Goal: Transaction & Acquisition: Subscribe to service/newsletter

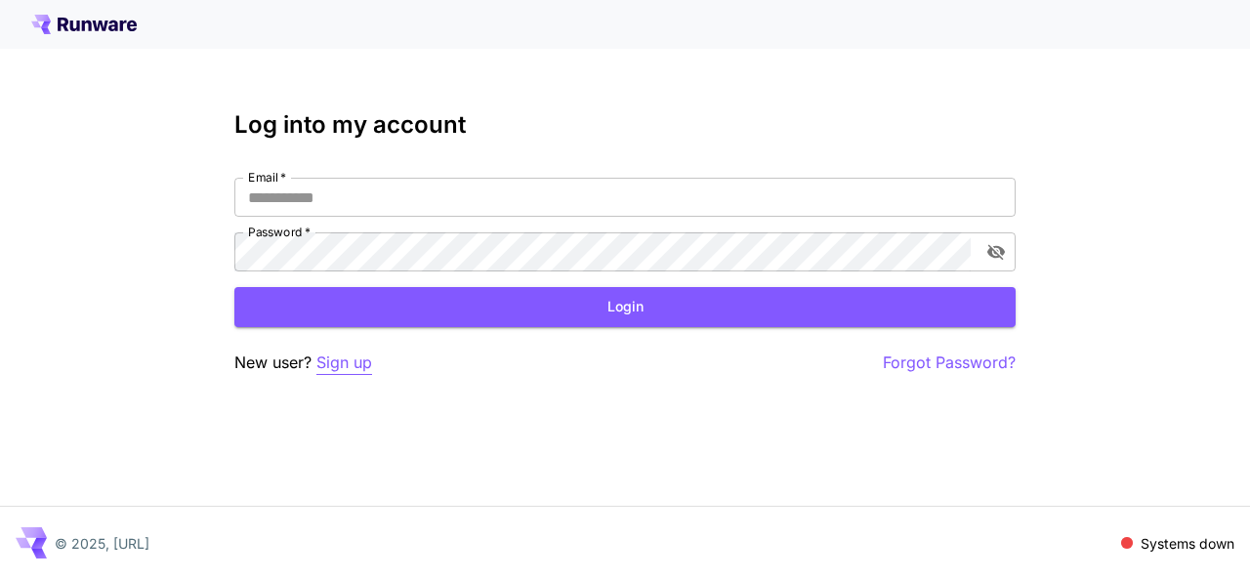
click at [360, 353] on p "Sign up" at bounding box center [345, 363] width 56 height 24
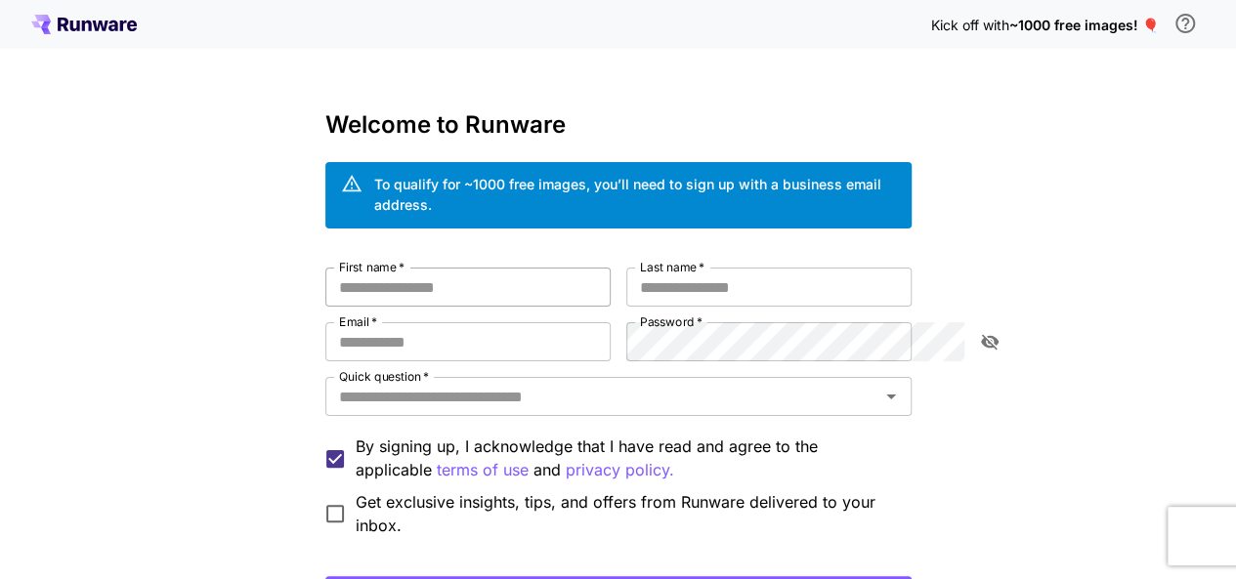
click at [427, 280] on input "First name   *" at bounding box center [467, 287] width 285 height 39
type input "*****"
click at [668, 268] on input "Last name   *" at bounding box center [768, 287] width 285 height 39
type input "****"
click at [519, 330] on input "Email   *" at bounding box center [467, 341] width 285 height 39
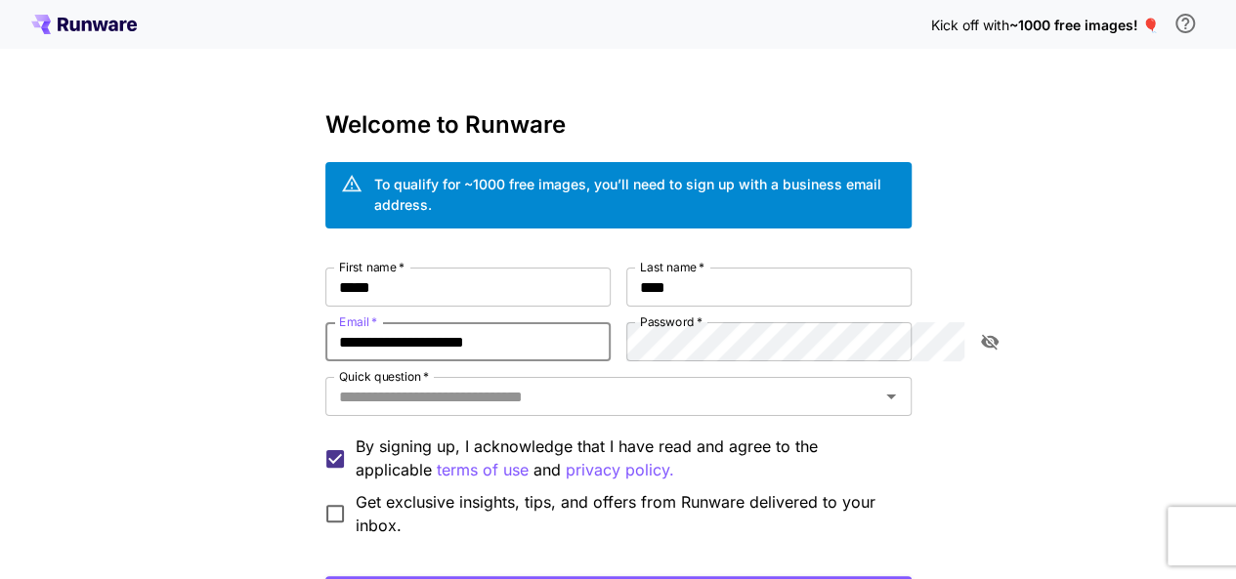
type input "**********"
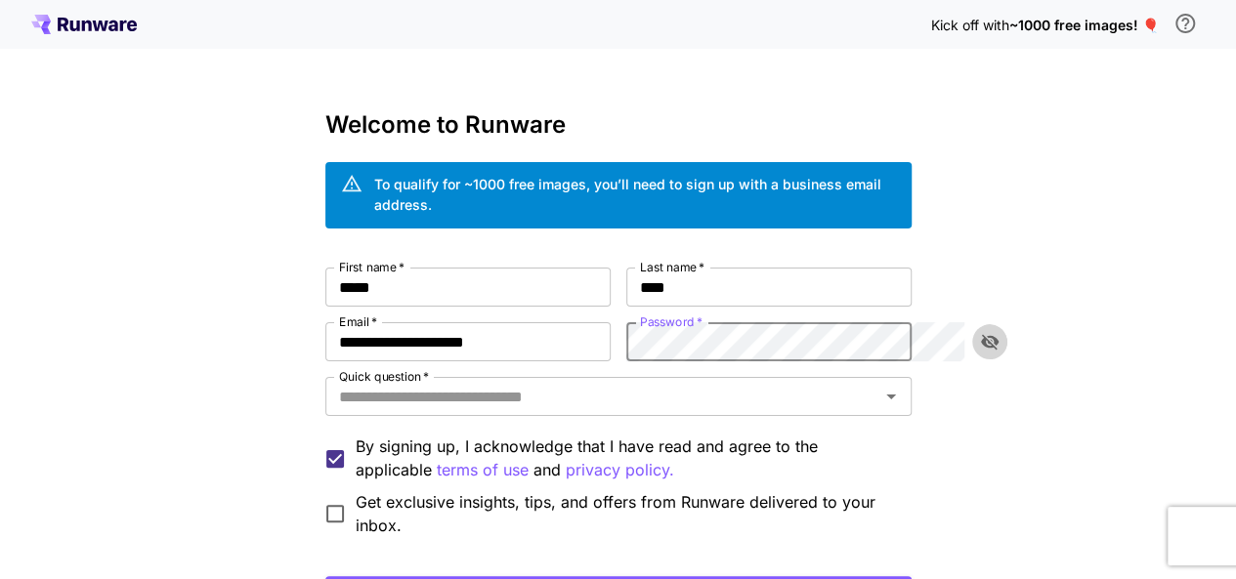
click at [973, 324] on button "toggle password visibility" at bounding box center [989, 341] width 35 height 35
click at [459, 300] on div "**********" at bounding box center [618, 403] width 586 height 270
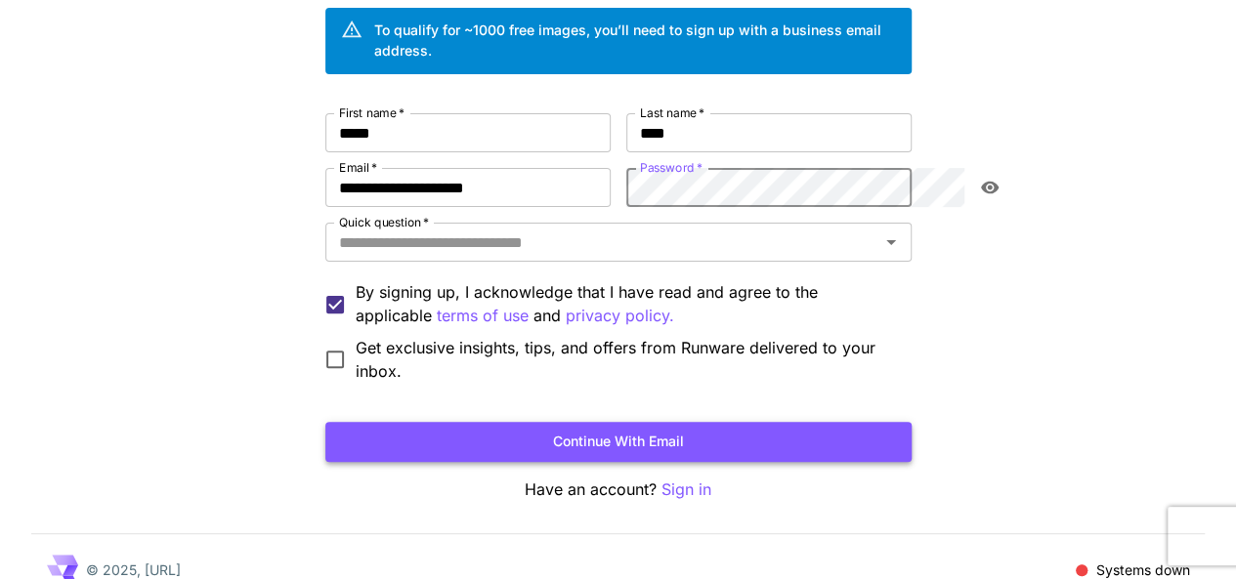
scroll to position [153, 0]
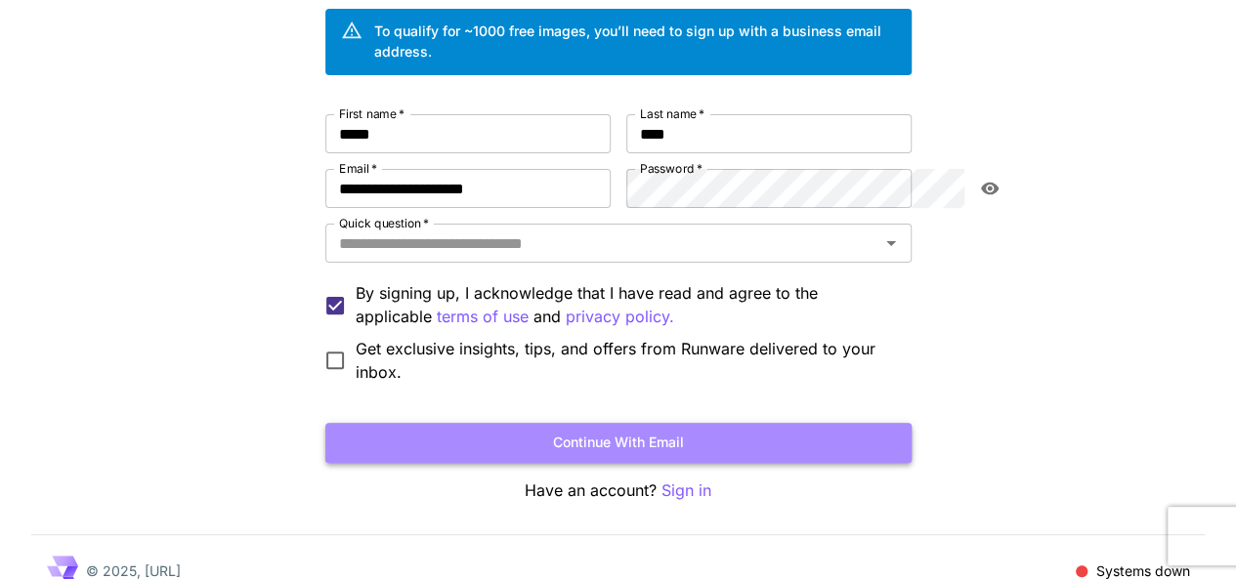
click at [598, 423] on button "Continue with email" at bounding box center [618, 443] width 586 height 40
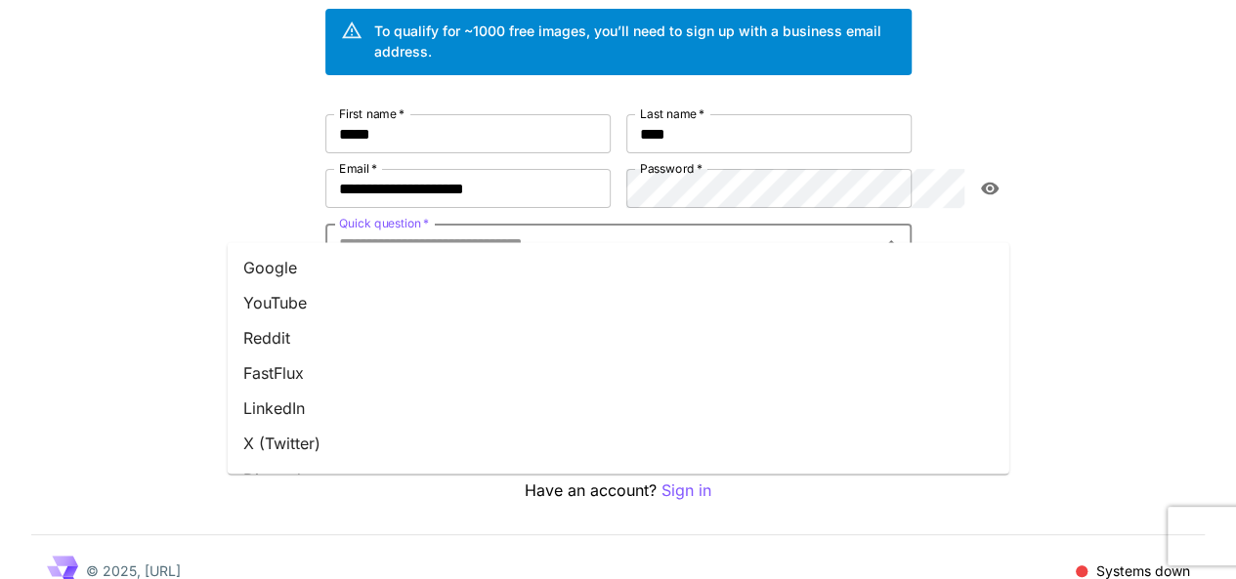
click at [537, 230] on input "Quick question   *" at bounding box center [602, 243] width 542 height 27
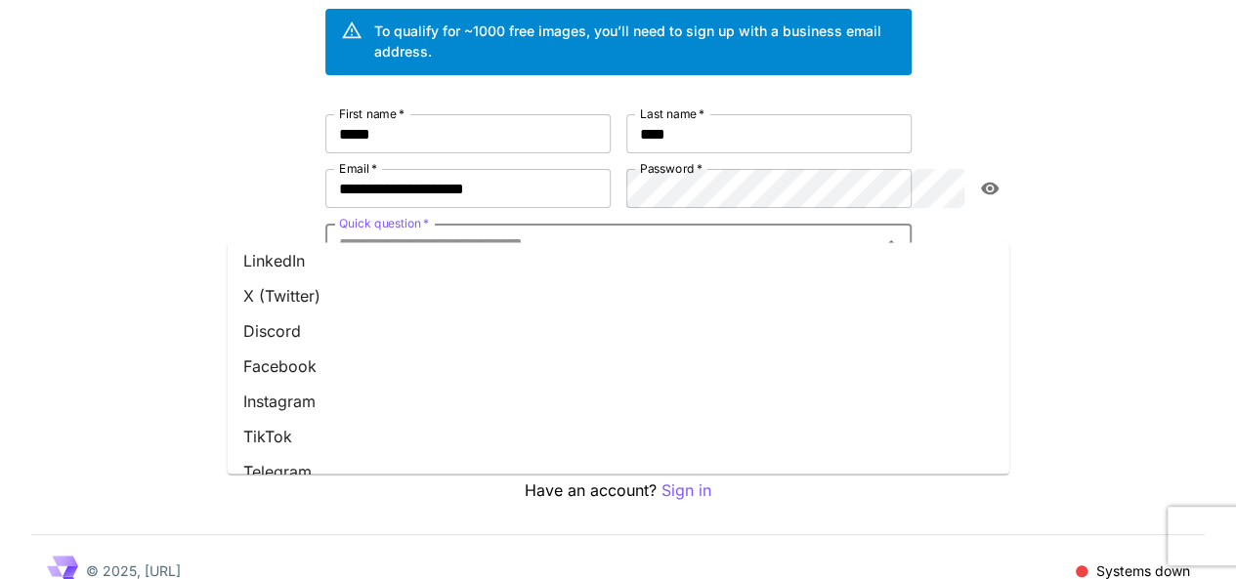
scroll to position [0, 0]
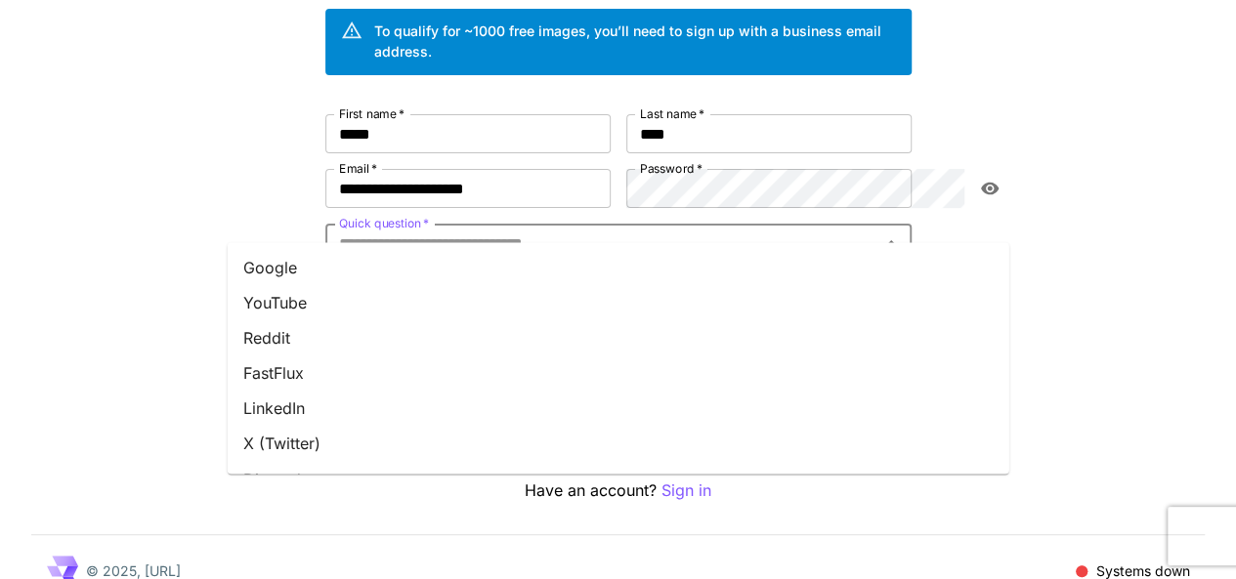
click at [443, 374] on li "FastFlux" at bounding box center [618, 373] width 781 height 35
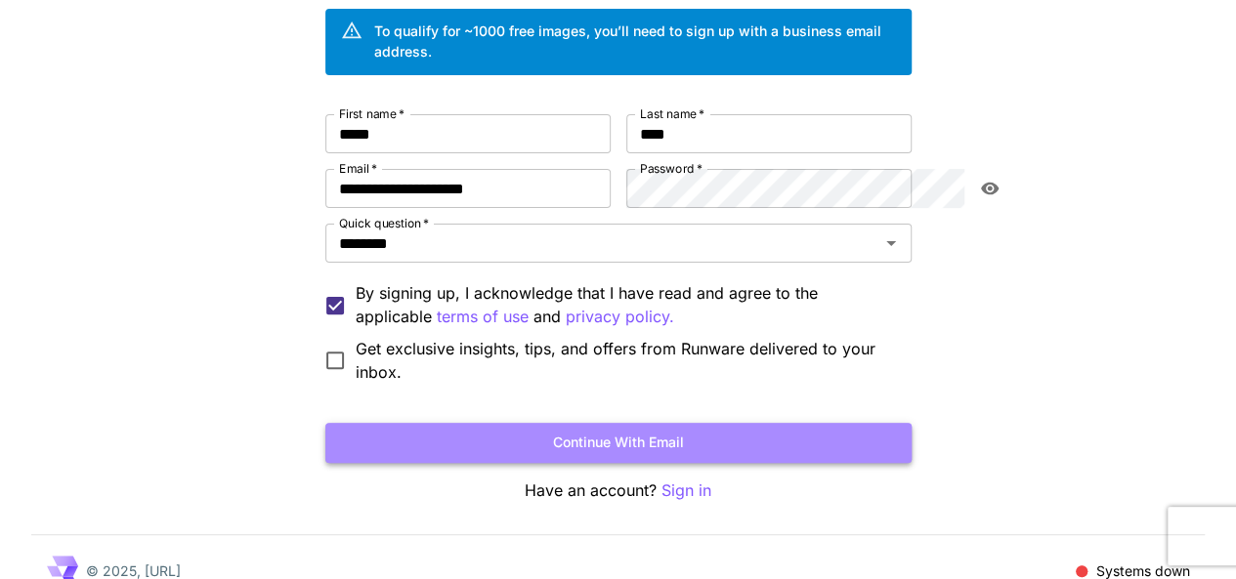
click at [701, 423] on button "Continue with email" at bounding box center [618, 443] width 586 height 40
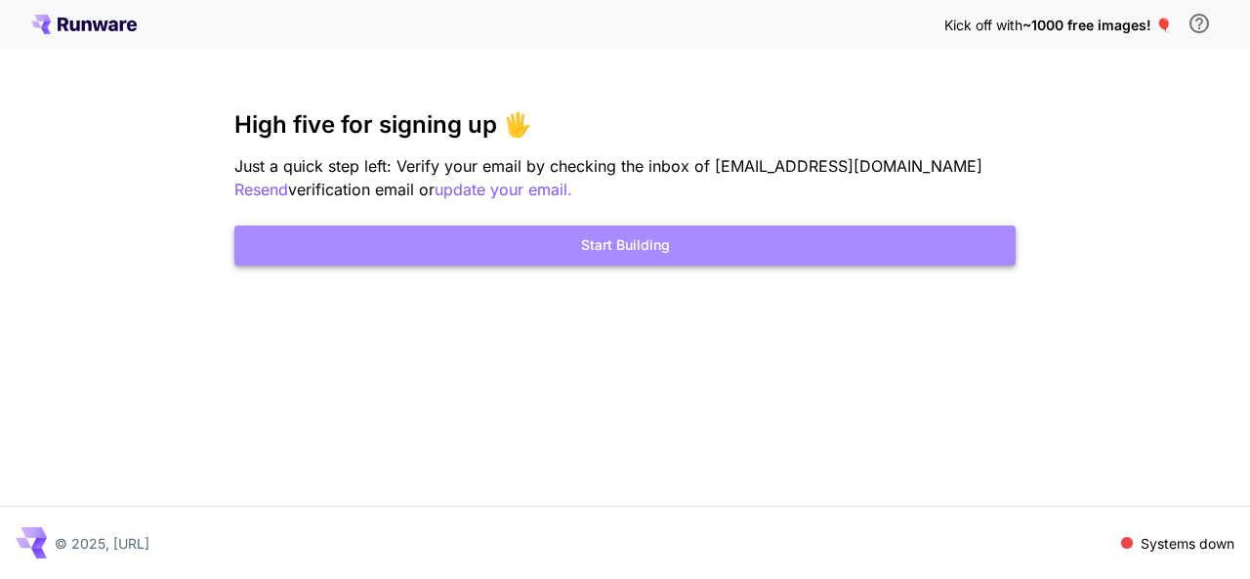
click at [657, 263] on button "Start Building" at bounding box center [624, 246] width 781 height 40
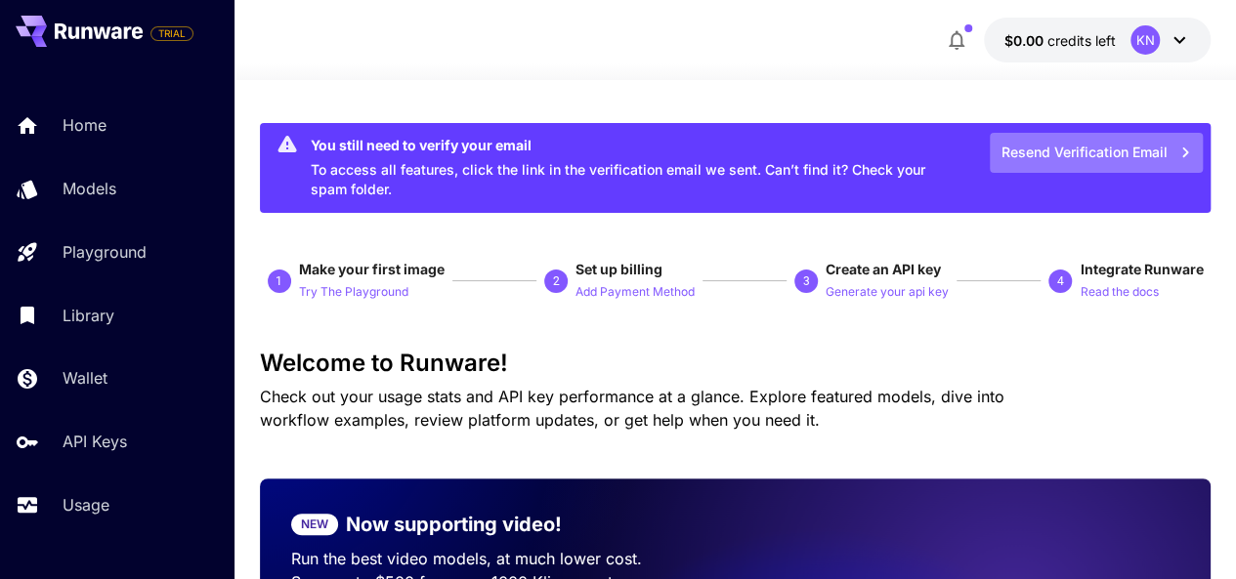
click at [1119, 148] on button "Resend Verification Email" at bounding box center [1096, 153] width 213 height 40
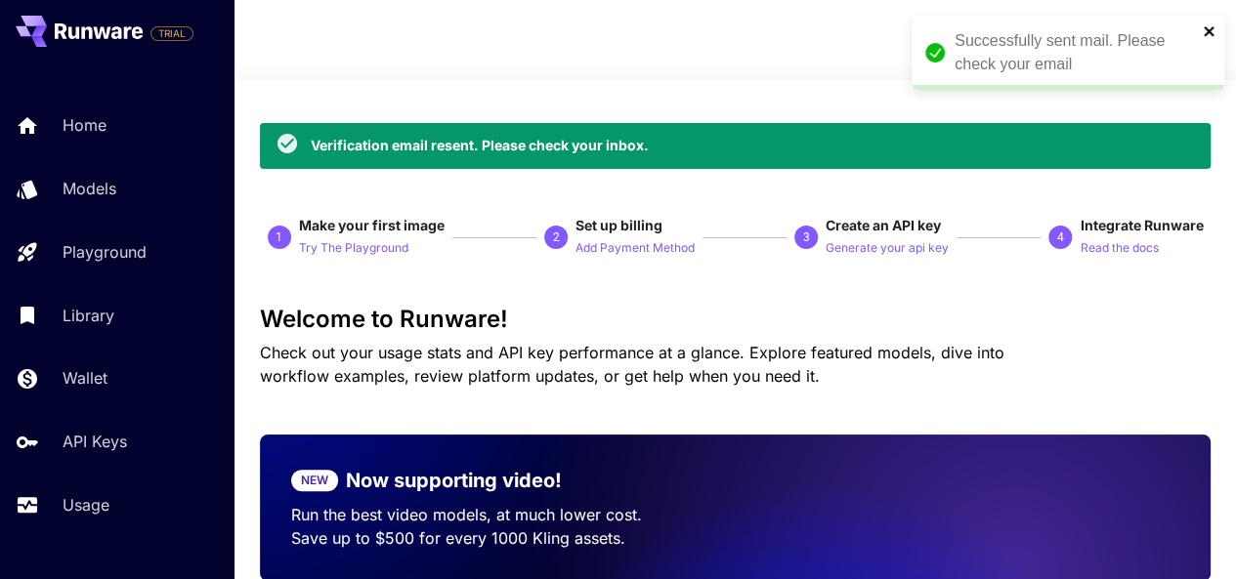
click at [1209, 28] on icon "close" at bounding box center [1208, 31] width 10 height 10
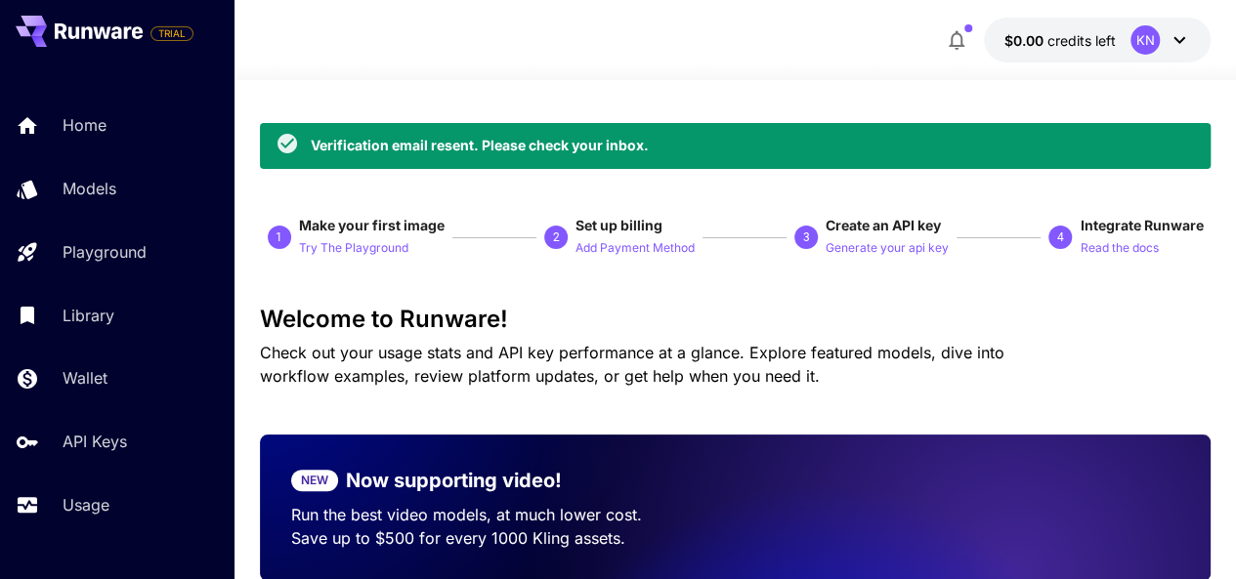
click at [1158, 40] on div "KN" at bounding box center [1144, 39] width 29 height 29
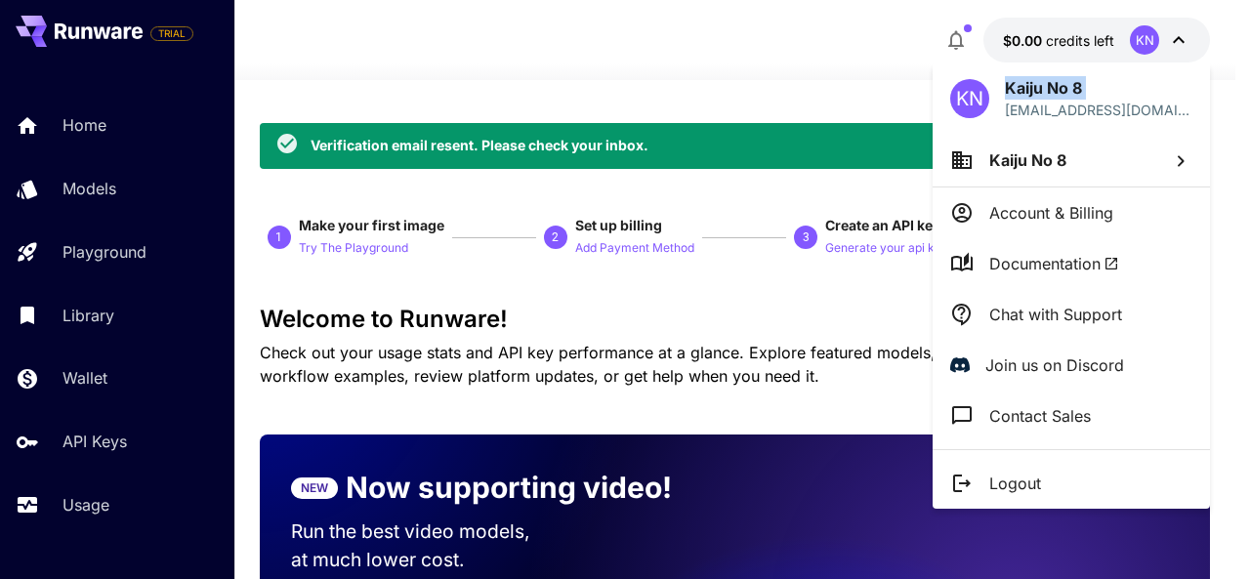
drag, startPoint x: 1004, startPoint y: 110, endPoint x: 1210, endPoint y: 101, distance: 206.3
click at [313, 101] on div "KN Kaiju No 8 hr@kaijuno8season.com Kaiju No 8 Account & Billing Documentation …" at bounding box center [156, 289] width 313 height 579
copy div "KN Kaiju No 8"
drag, startPoint x: 1193, startPoint y: 108, endPoint x: 996, endPoint y: 122, distance: 196.8
click at [996, 122] on div "KN Kaiju No 8 hr@kaijuno8season.com" at bounding box center [1071, 98] width 277 height 71
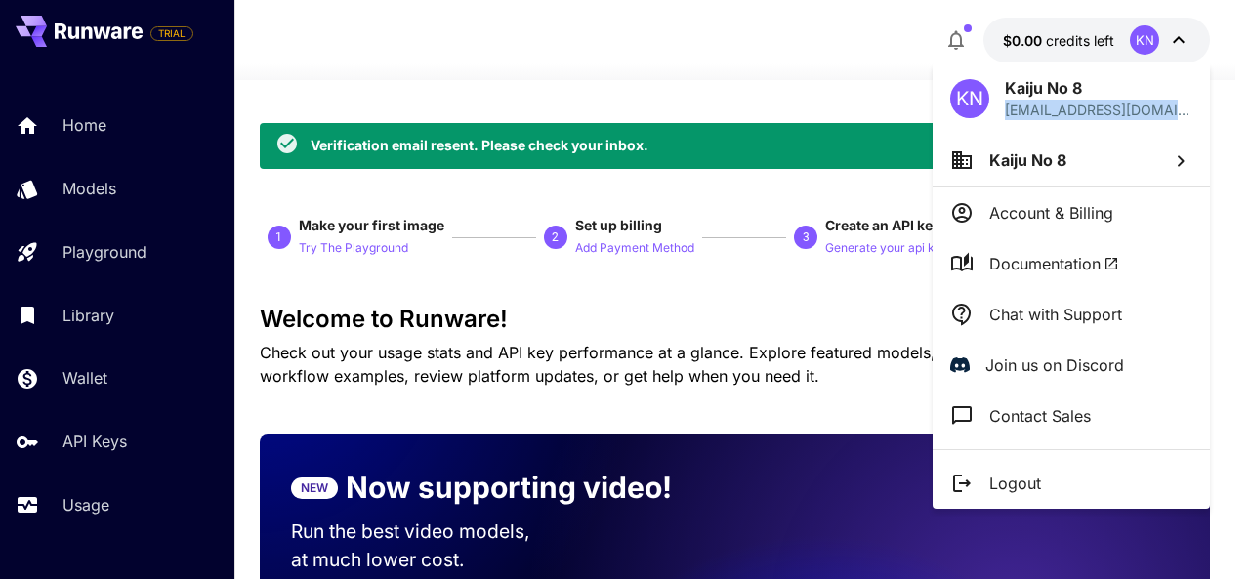
copy p "hr@kaijuno8season.com"
click at [752, 97] on div at bounding box center [625, 289] width 1250 height 579
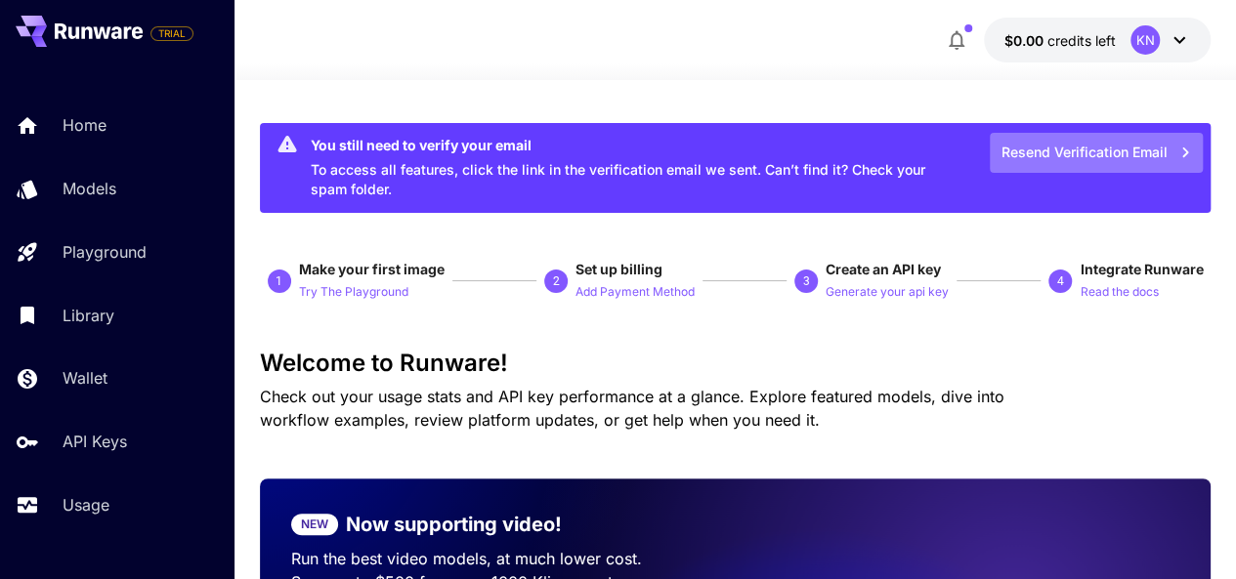
click at [1079, 138] on button "Resend Verification Email" at bounding box center [1096, 153] width 213 height 40
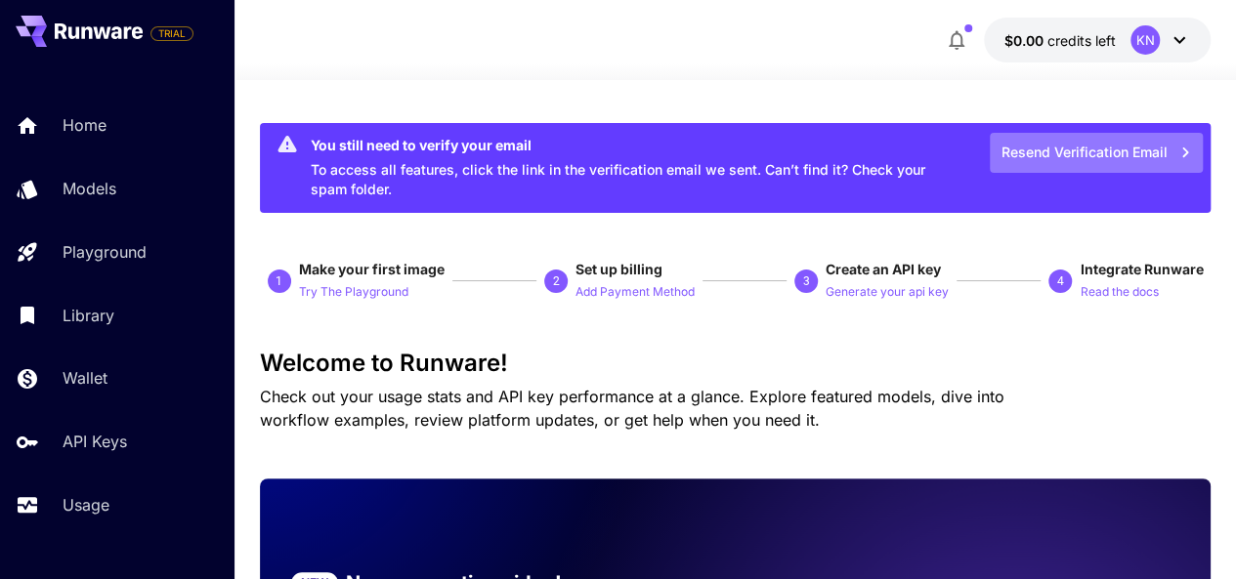
click at [1132, 157] on button "Resend Verification Email" at bounding box center [1096, 153] width 213 height 40
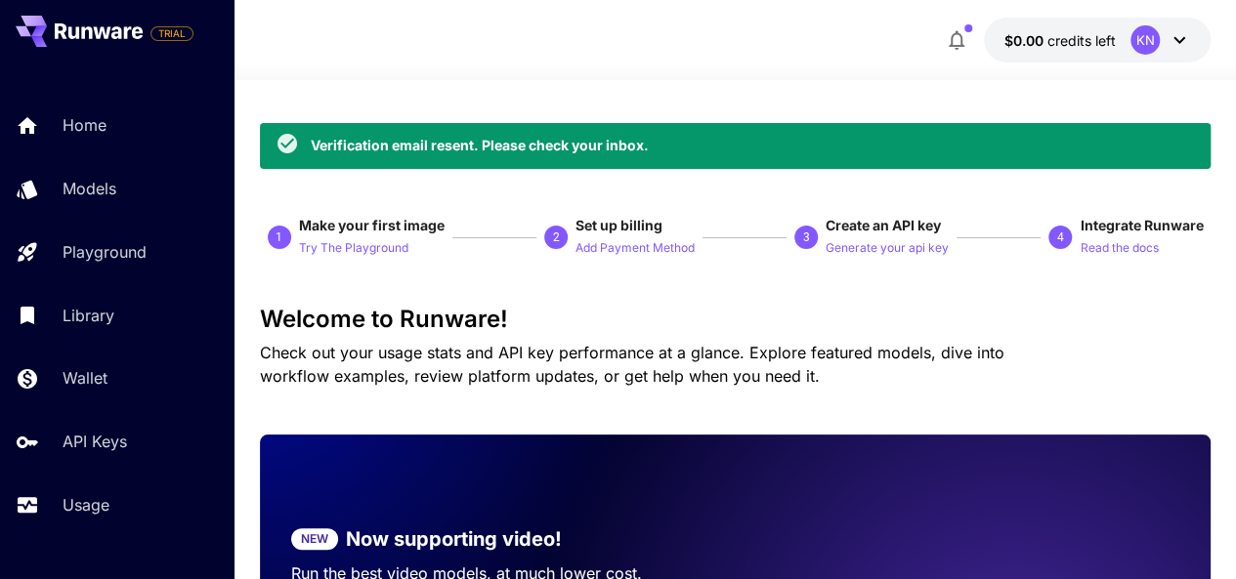
click at [1183, 49] on icon at bounding box center [1178, 39] width 23 height 23
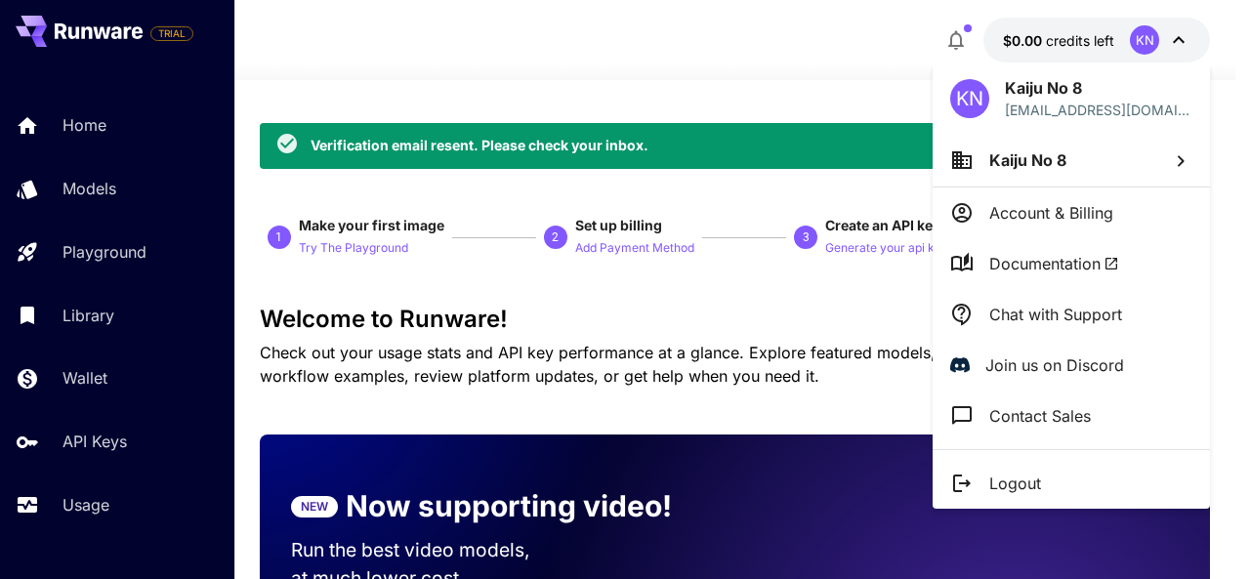
click at [766, 87] on div at bounding box center [625, 289] width 1250 height 579
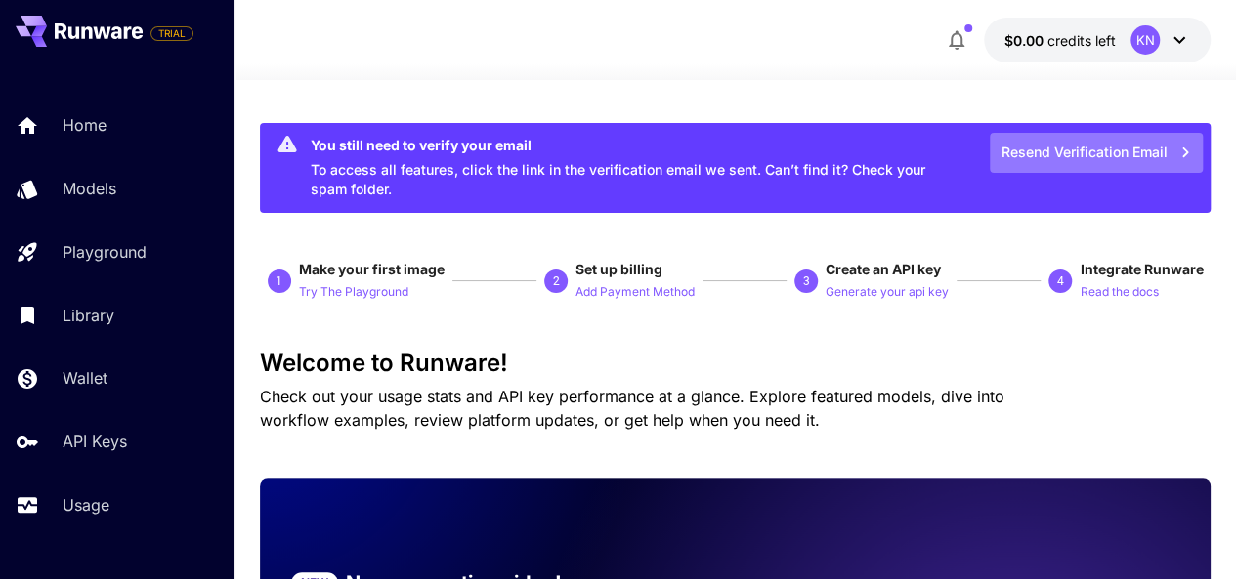
click at [1115, 146] on button "Resend Verification Email" at bounding box center [1096, 153] width 213 height 40
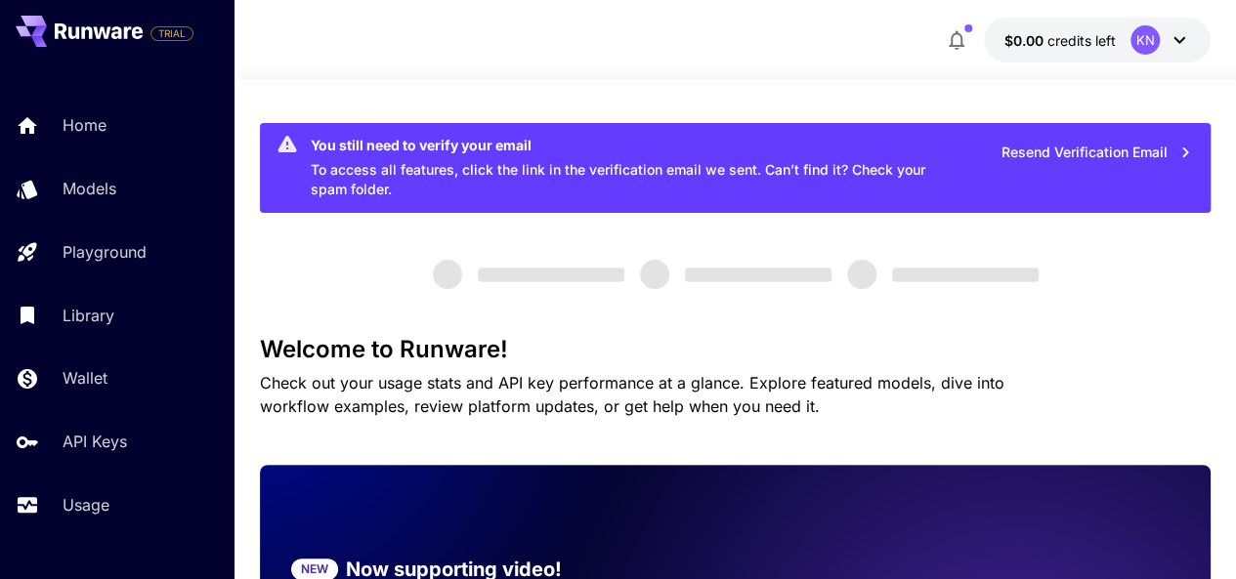
click at [1100, 144] on button "Resend Verification Email" at bounding box center [1096, 153] width 213 height 40
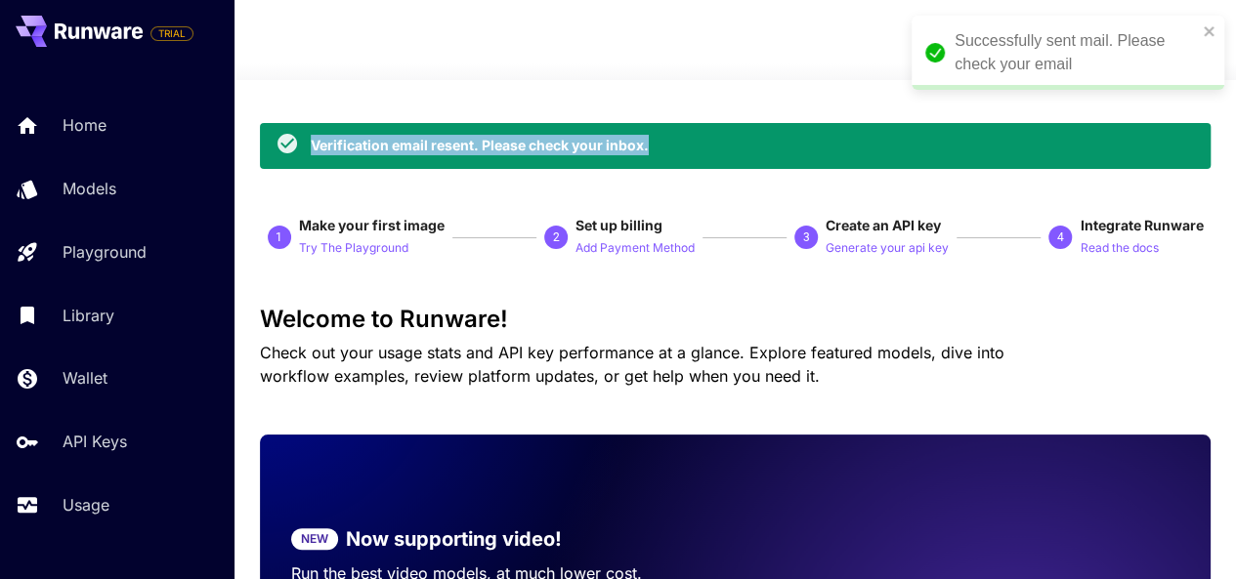
drag, startPoint x: 309, startPoint y: 143, endPoint x: 678, endPoint y: 153, distance: 369.4
click at [678, 153] on div "Verification email resent. Please check your inbox." at bounding box center [735, 146] width 951 height 46
copy div "Verification email resent. Please check your inbox."
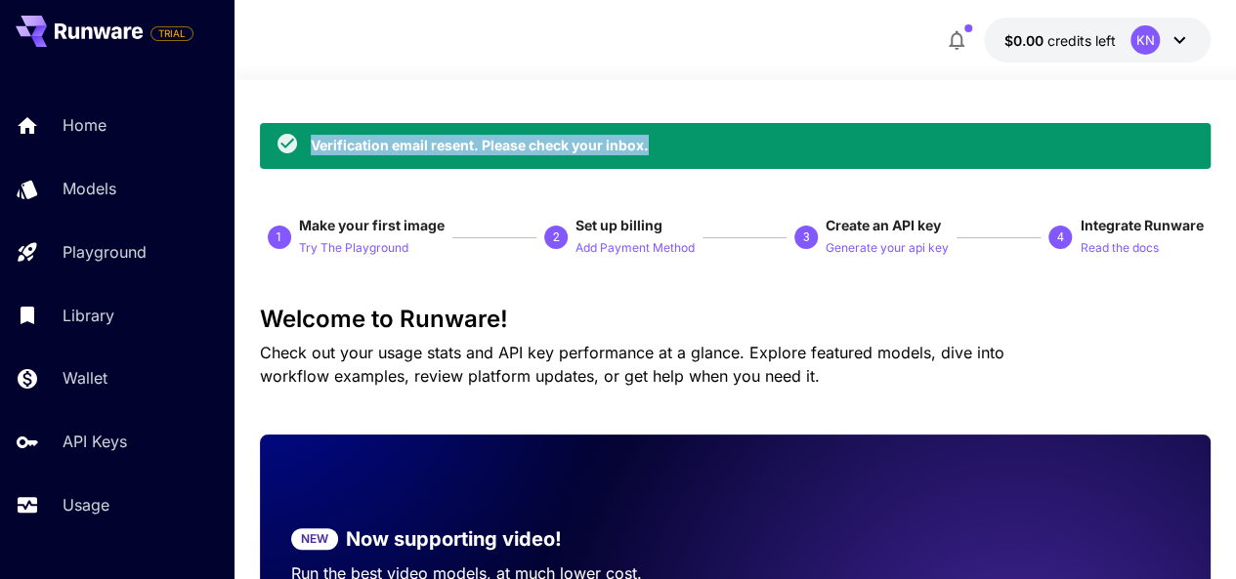
click at [1186, 53] on div "KN" at bounding box center [1160, 39] width 61 height 29
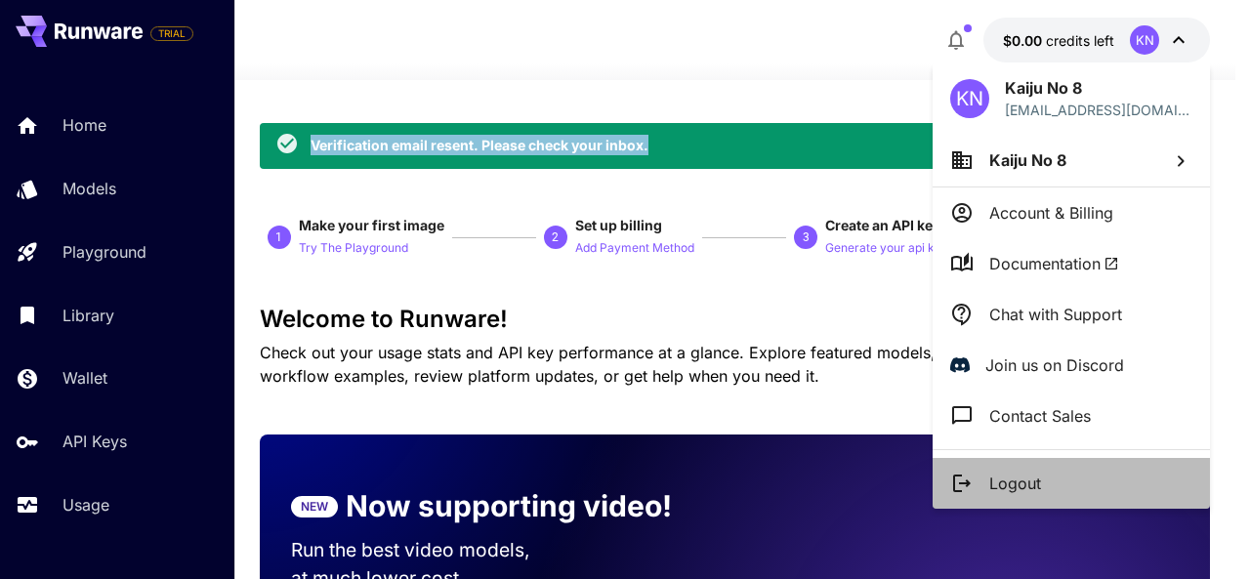
click at [996, 472] on p "Logout" at bounding box center [1016, 483] width 52 height 23
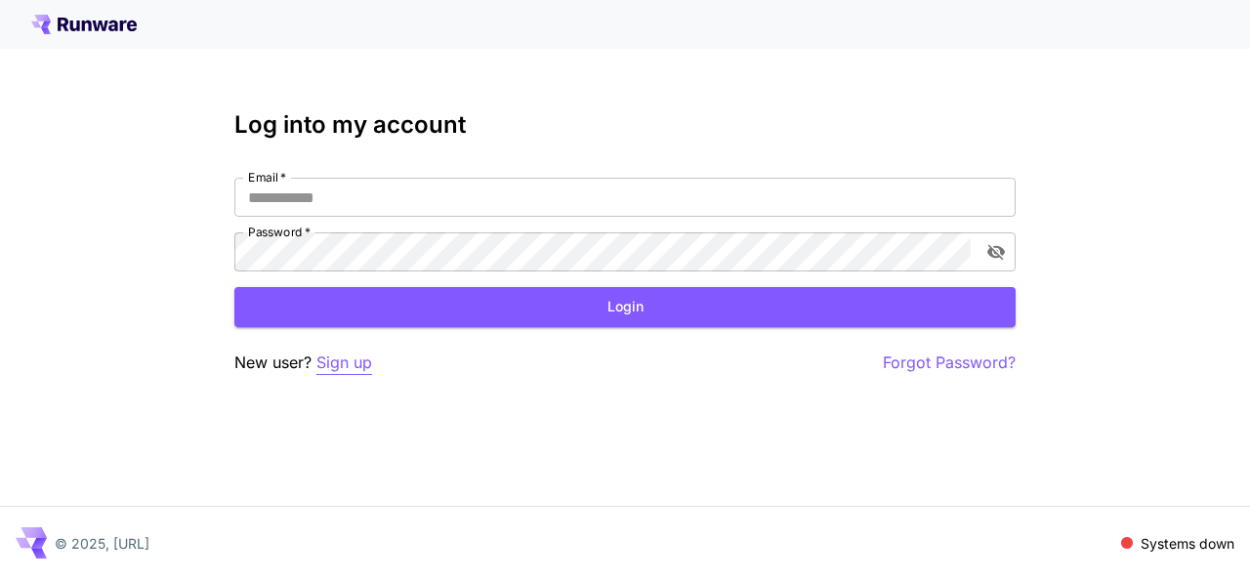
click at [319, 362] on p "Sign up" at bounding box center [345, 363] width 56 height 24
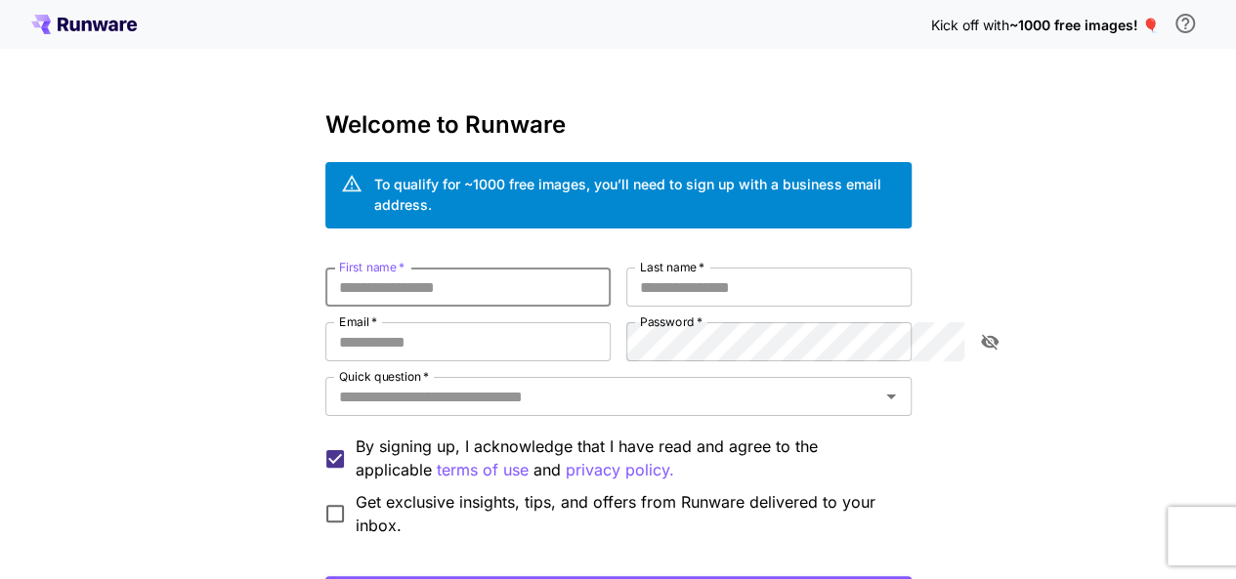
click at [508, 274] on input "First name   *" at bounding box center [467, 287] width 285 height 39
type input "*****"
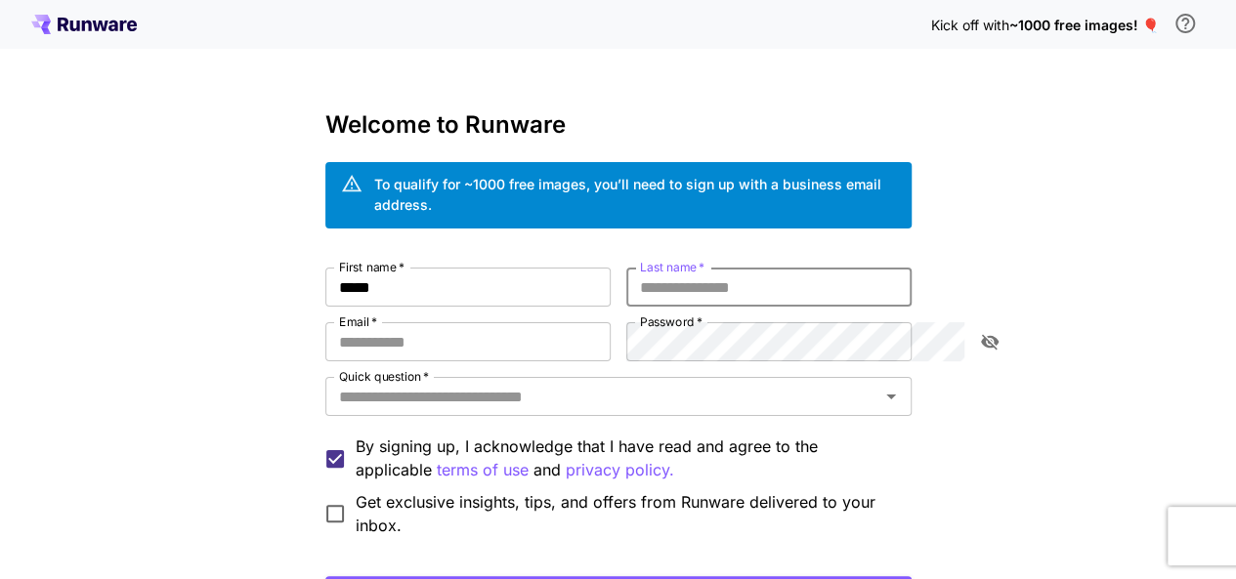
click at [686, 269] on input "Last name   *" at bounding box center [768, 287] width 285 height 39
type input "*****"
click at [489, 322] on input "Email   *" at bounding box center [467, 341] width 285 height 39
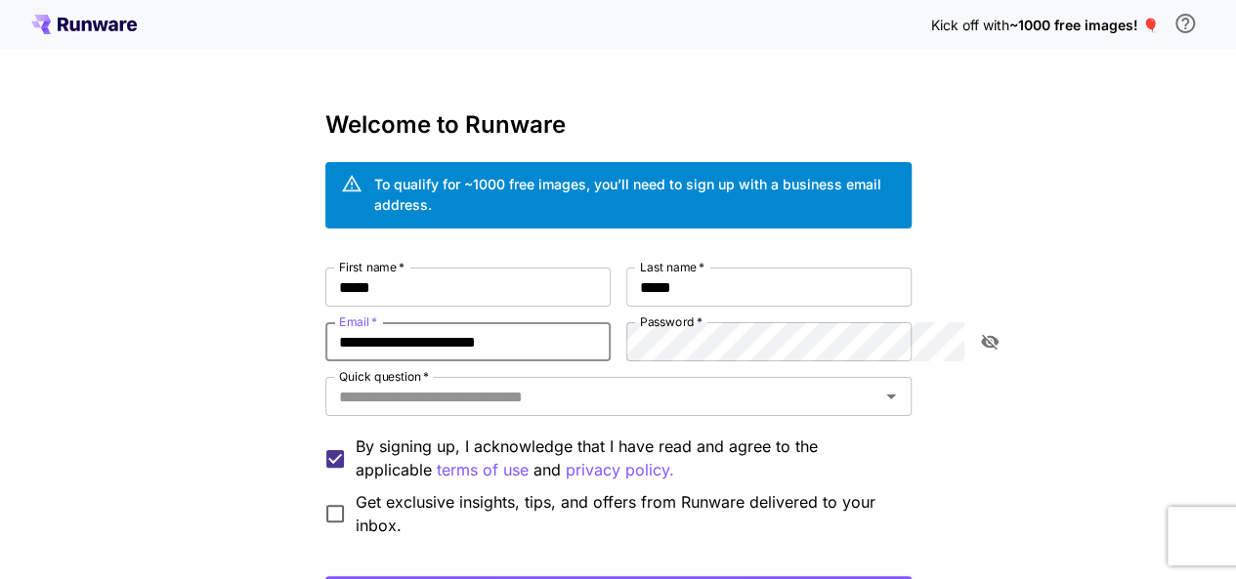
type input "**********"
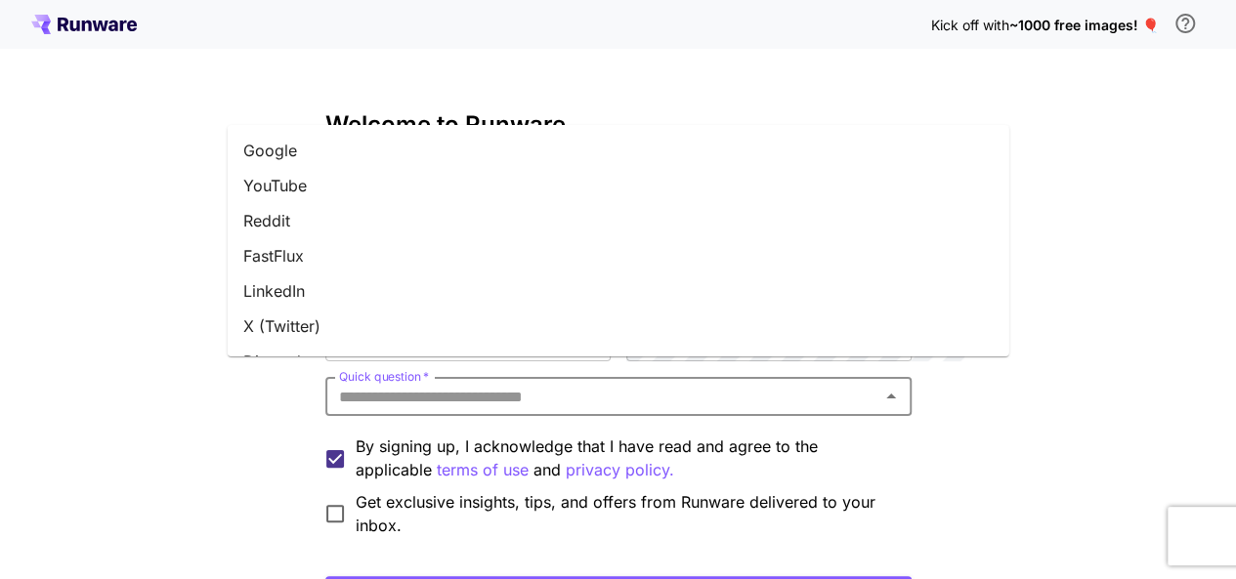
click at [650, 383] on input "Quick question   *" at bounding box center [602, 396] width 542 height 27
click at [558, 317] on li "X (Twitter)" at bounding box center [618, 326] width 781 height 35
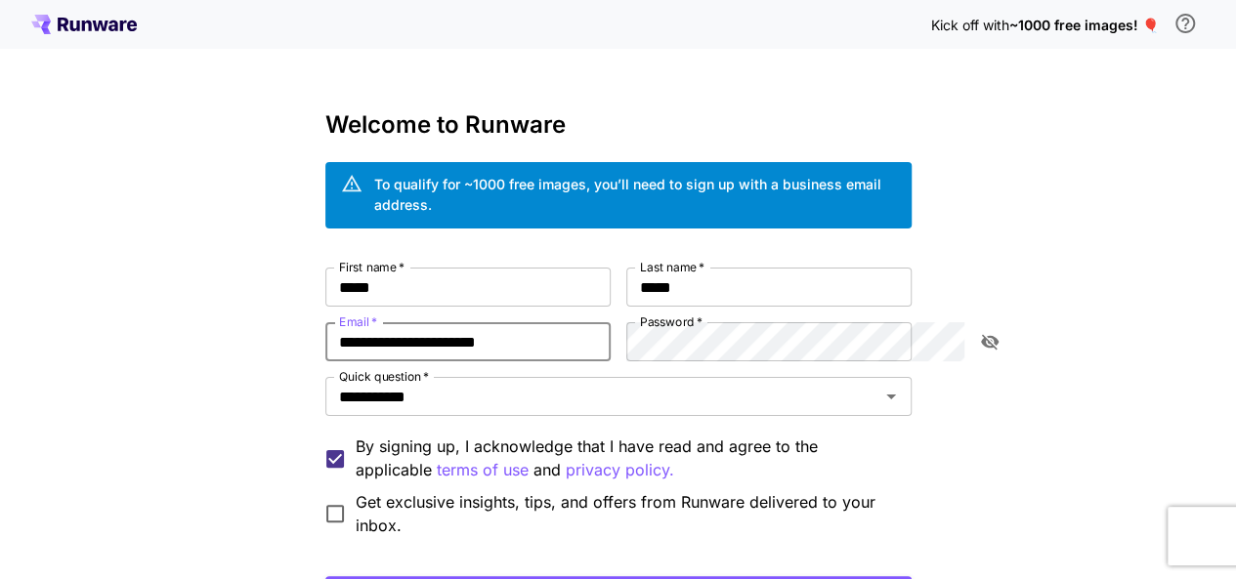
click at [325, 326] on input "**********" at bounding box center [467, 341] width 285 height 39
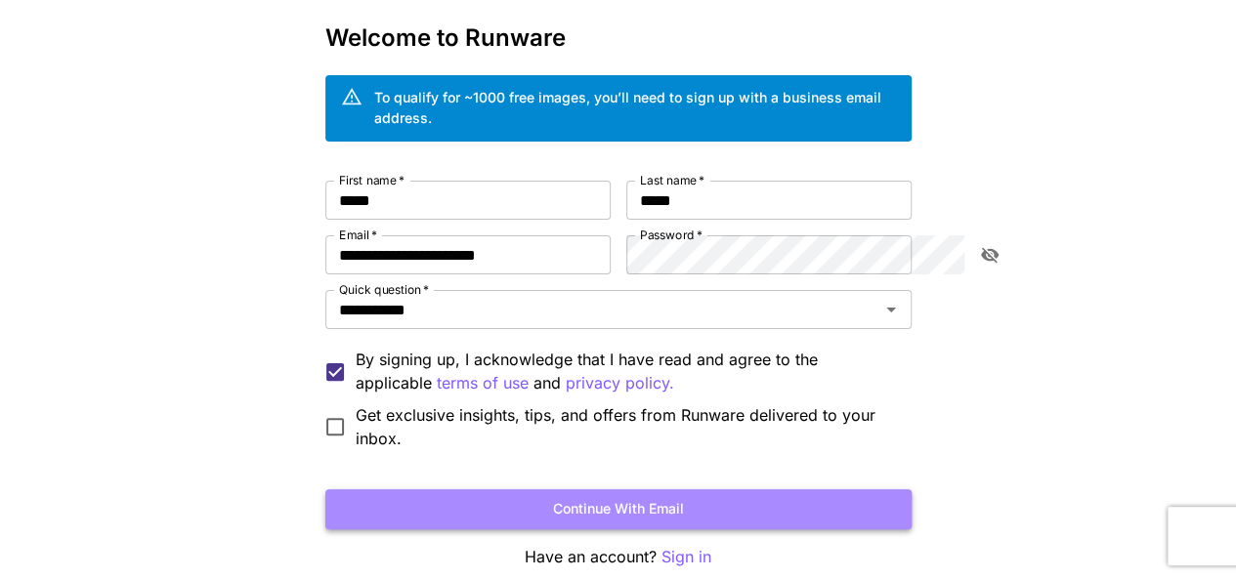
click at [656, 489] on button "Continue with email" at bounding box center [618, 509] width 586 height 40
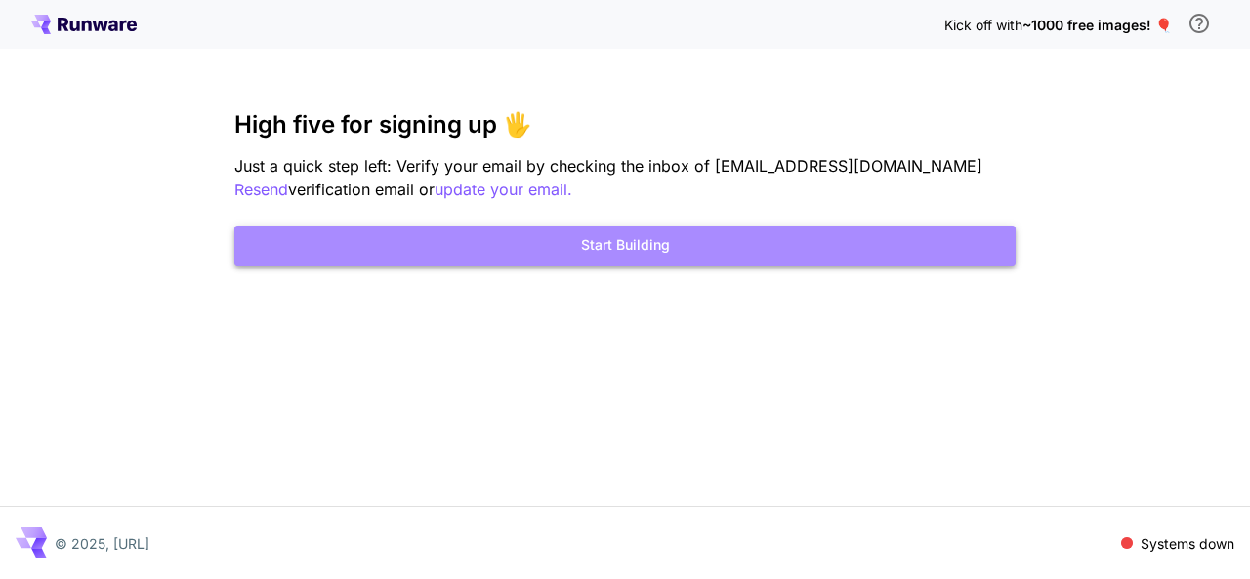
click at [643, 239] on button "Start Building" at bounding box center [624, 246] width 781 height 40
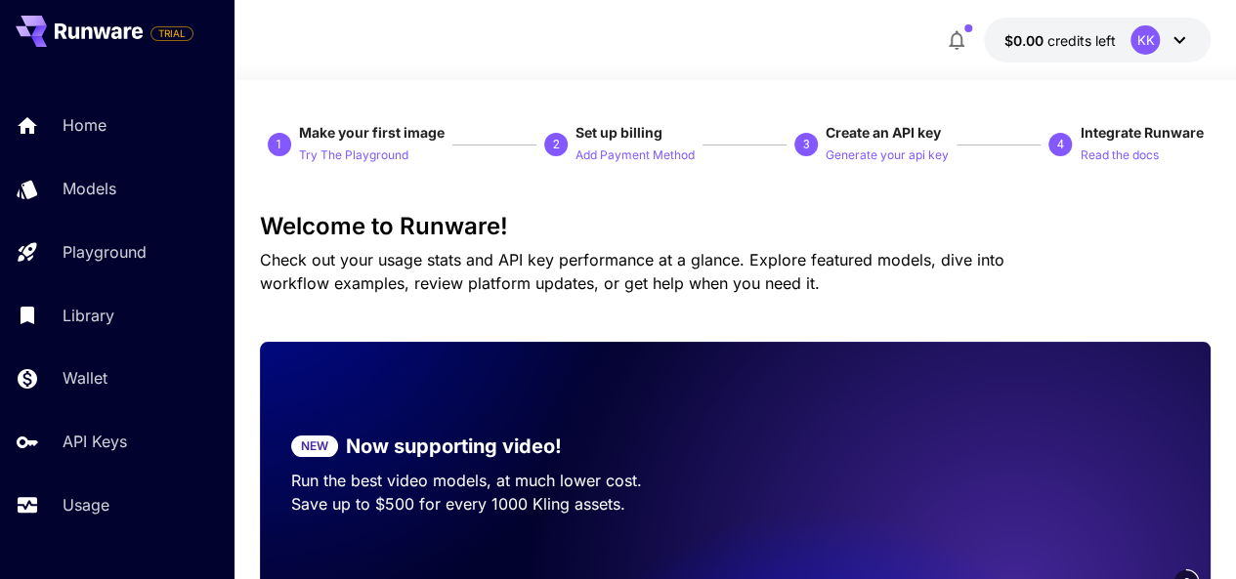
click at [1182, 39] on icon at bounding box center [1179, 40] width 12 height 7
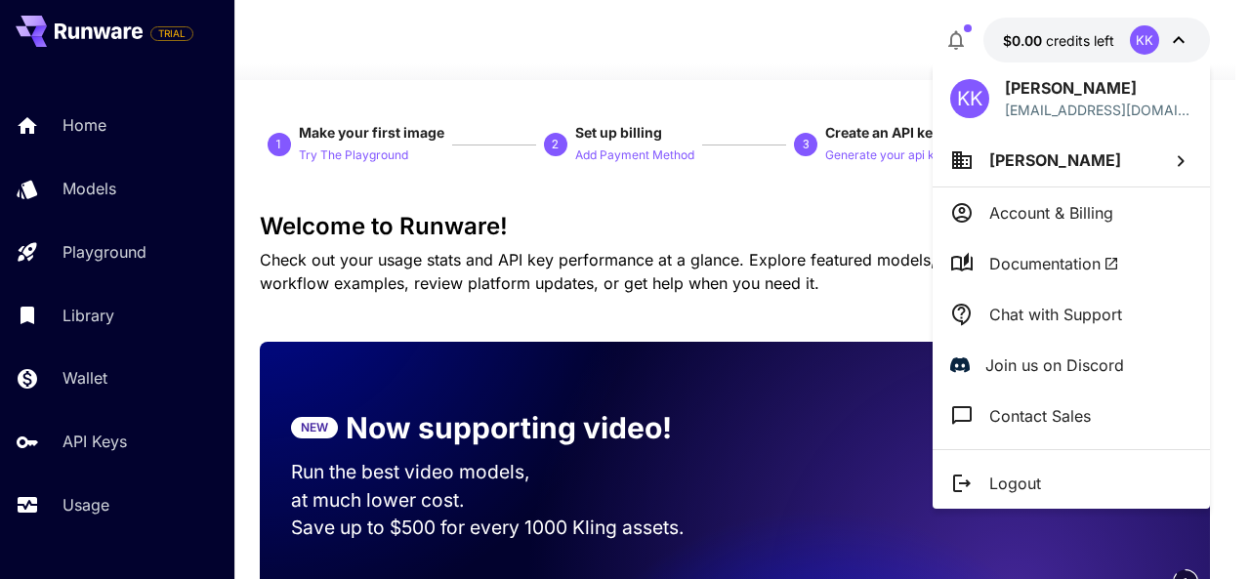
click at [889, 44] on div at bounding box center [625, 289] width 1250 height 579
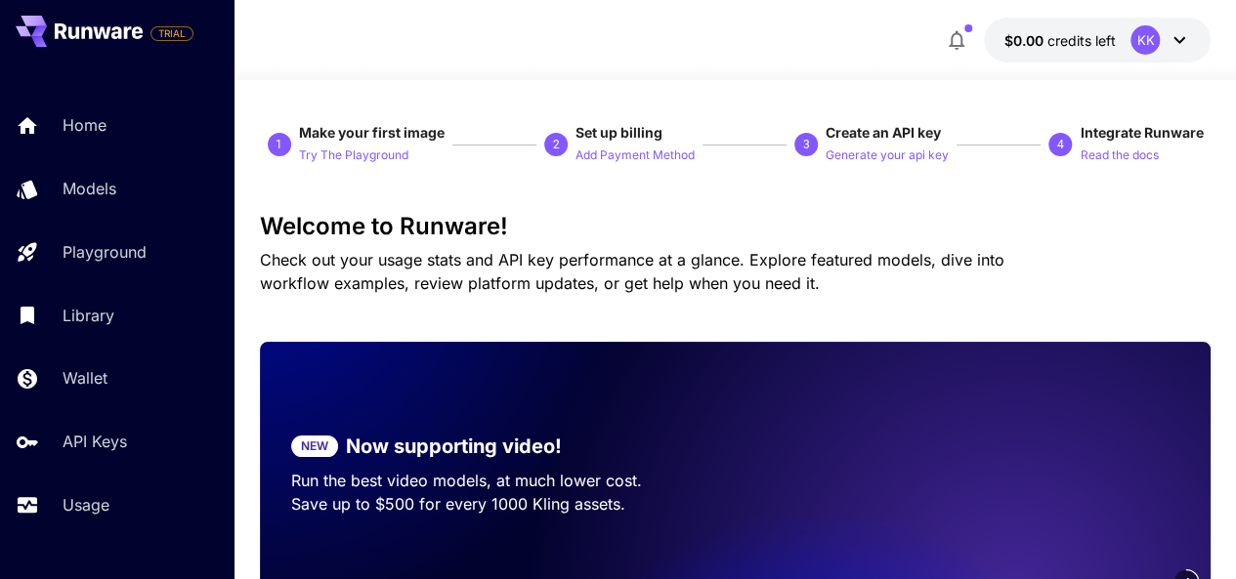
click at [1186, 52] on div "KK" at bounding box center [1160, 39] width 61 height 29
click at [1164, 40] on div "KK" at bounding box center [1160, 39] width 61 height 29
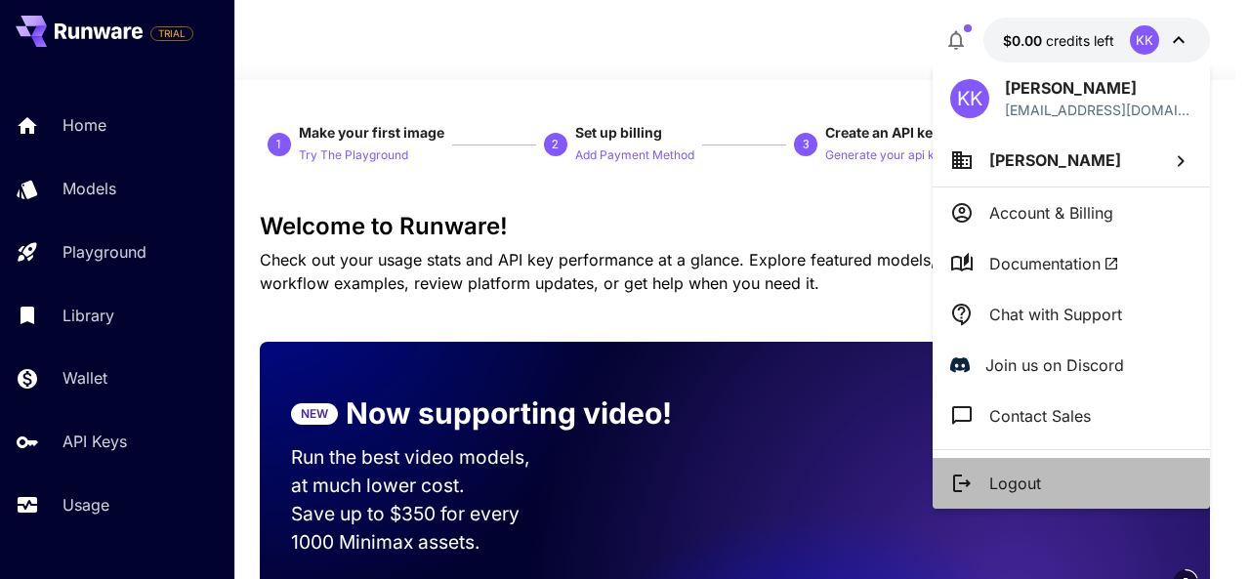
click at [1036, 488] on p "Logout" at bounding box center [1016, 483] width 52 height 23
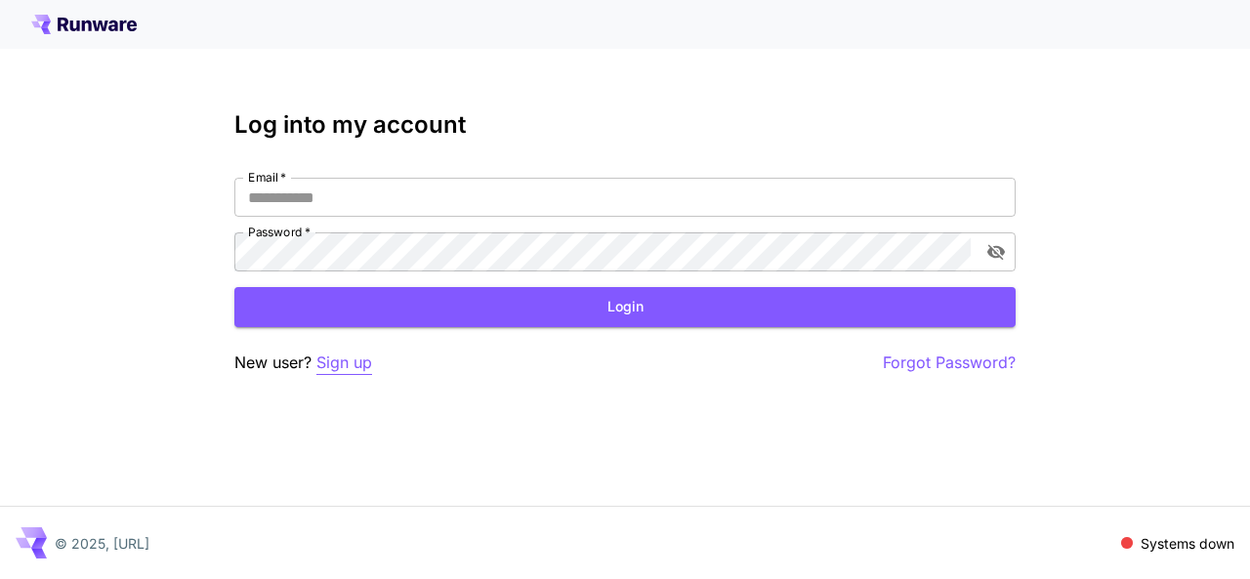
click at [353, 366] on p "Sign up" at bounding box center [345, 363] width 56 height 24
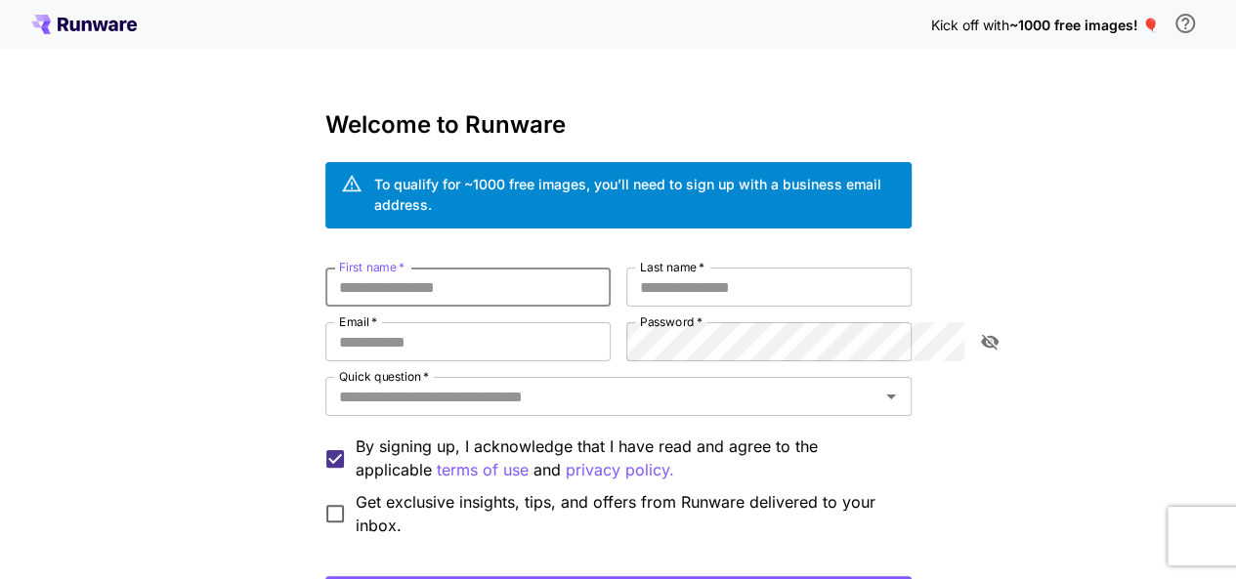
click at [371, 268] on input "First name   *" at bounding box center [467, 287] width 285 height 39
type input "*******"
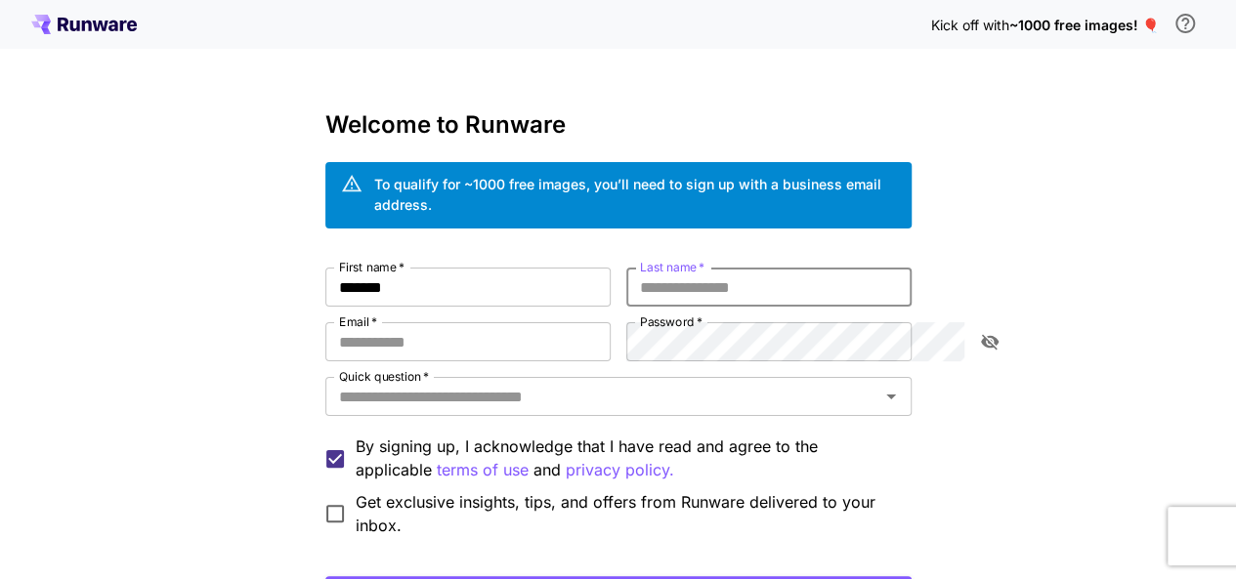
paste input "*******"
click at [713, 268] on input "*******" at bounding box center [768, 287] width 285 height 39
type input "*******"
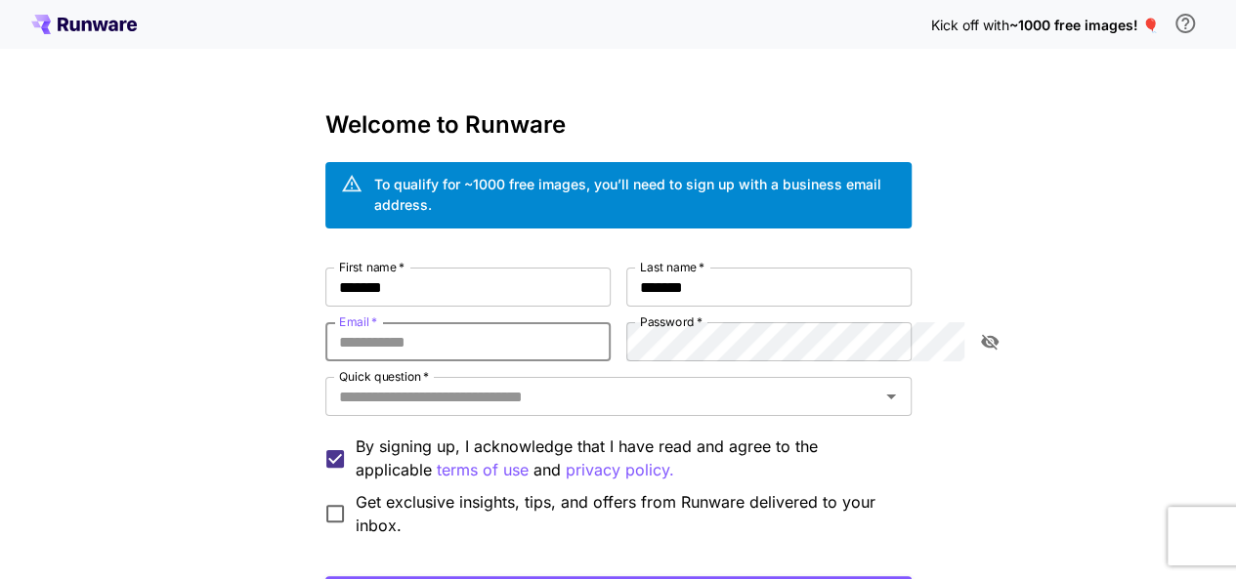
click at [326, 328] on input "Email   *" at bounding box center [467, 341] width 285 height 39
click at [406, 322] on input "Email   *" at bounding box center [467, 341] width 285 height 39
type input "**********"
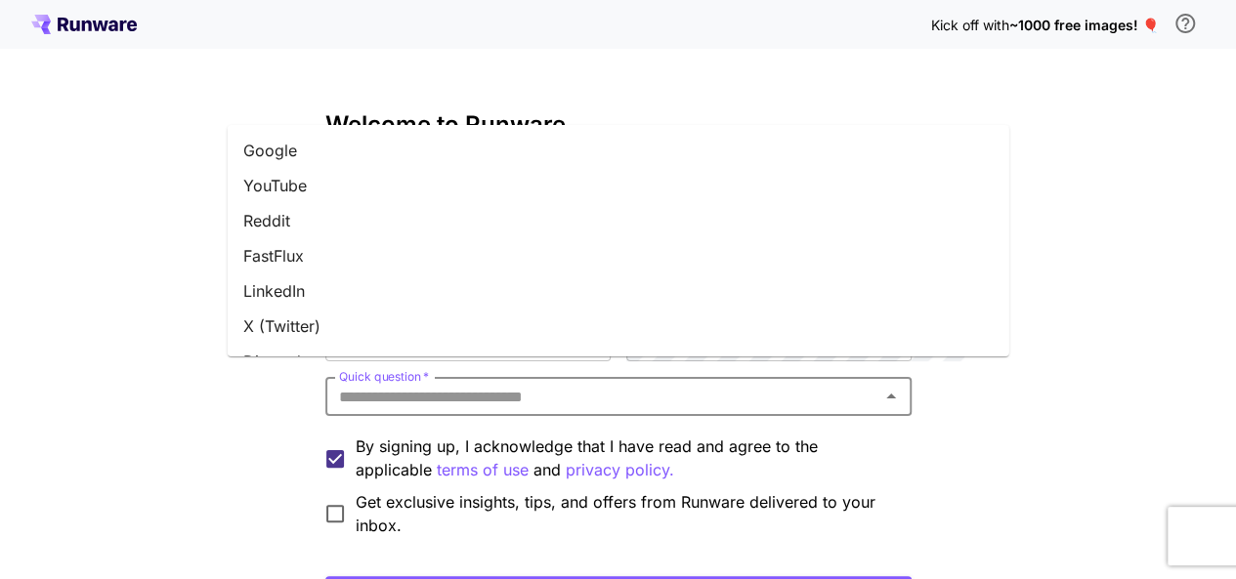
click at [689, 383] on input "Quick question   *" at bounding box center [602, 396] width 542 height 27
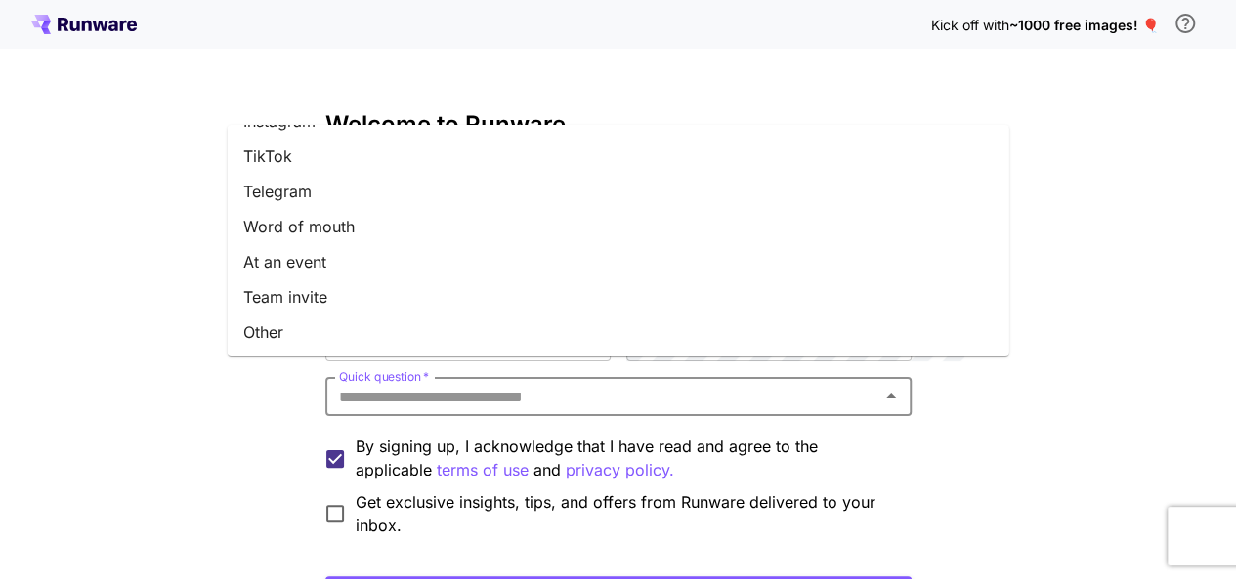
click at [435, 377] on div "Quick question   *" at bounding box center [618, 396] width 586 height 39
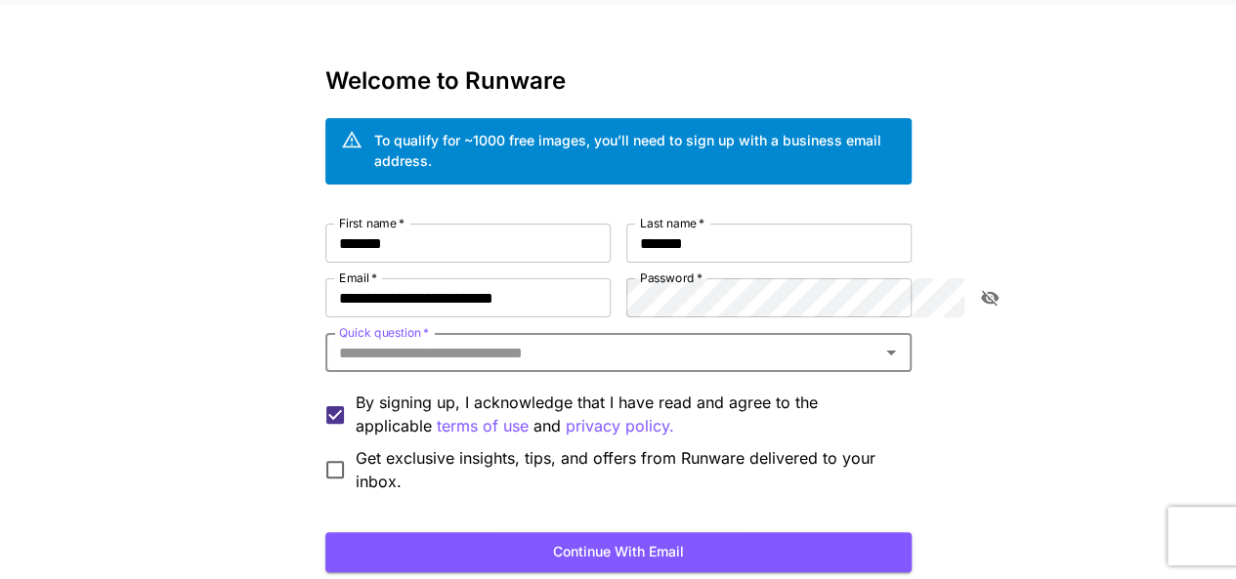
scroll to position [45, 0]
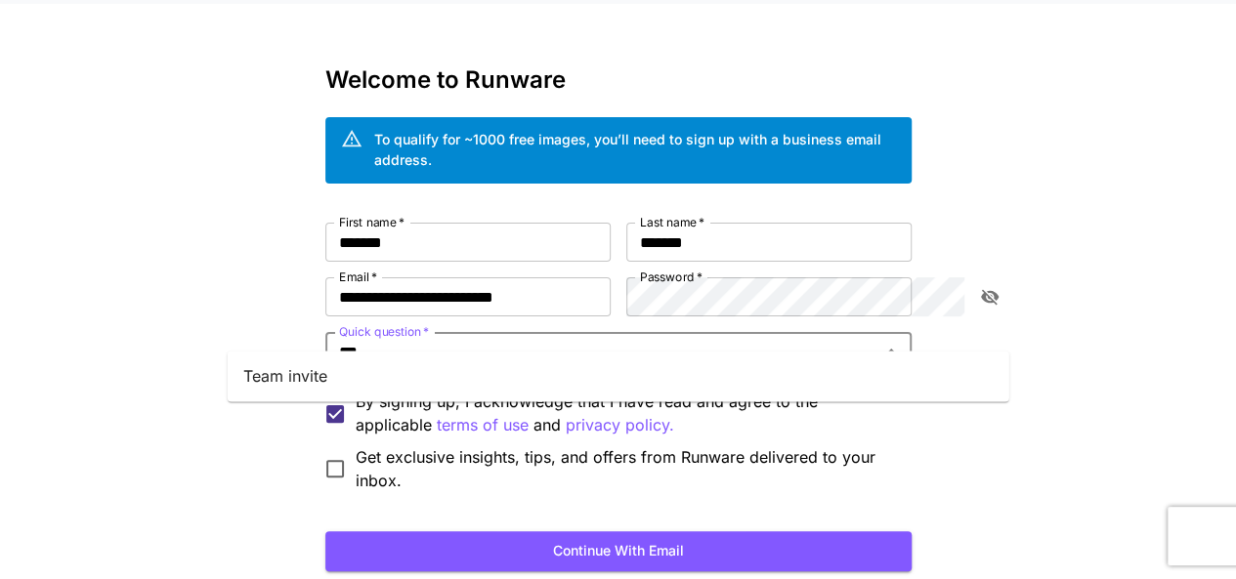
type input "****"
click at [436, 394] on ul "Team invite" at bounding box center [618, 376] width 781 height 51
click at [506, 373] on li "Team invite" at bounding box center [618, 376] width 781 height 35
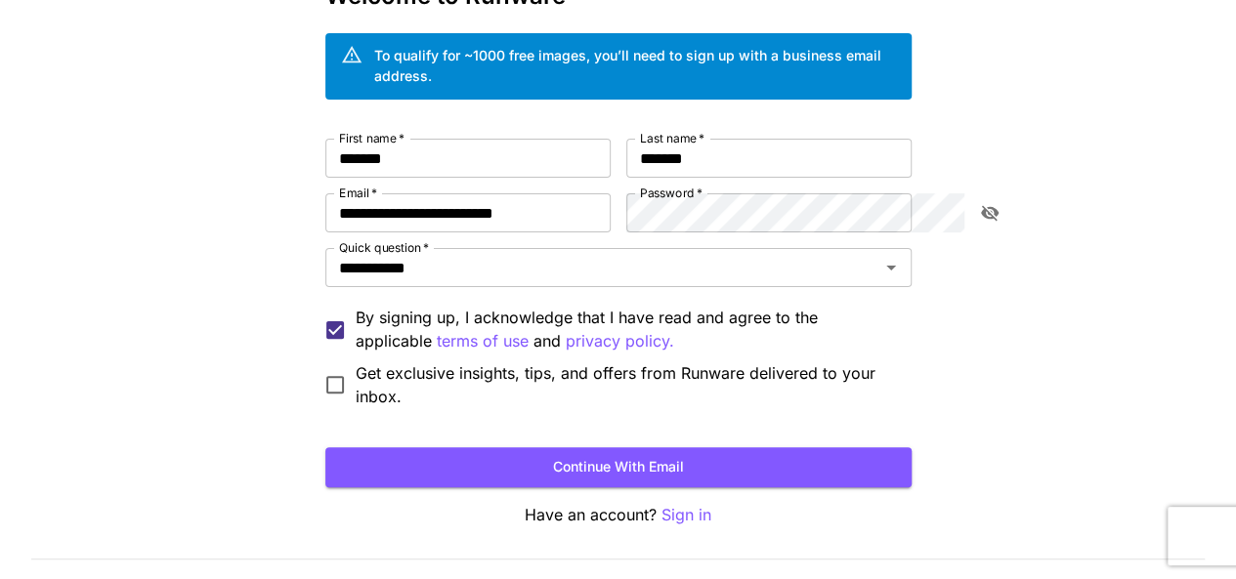
scroll to position [131, 0]
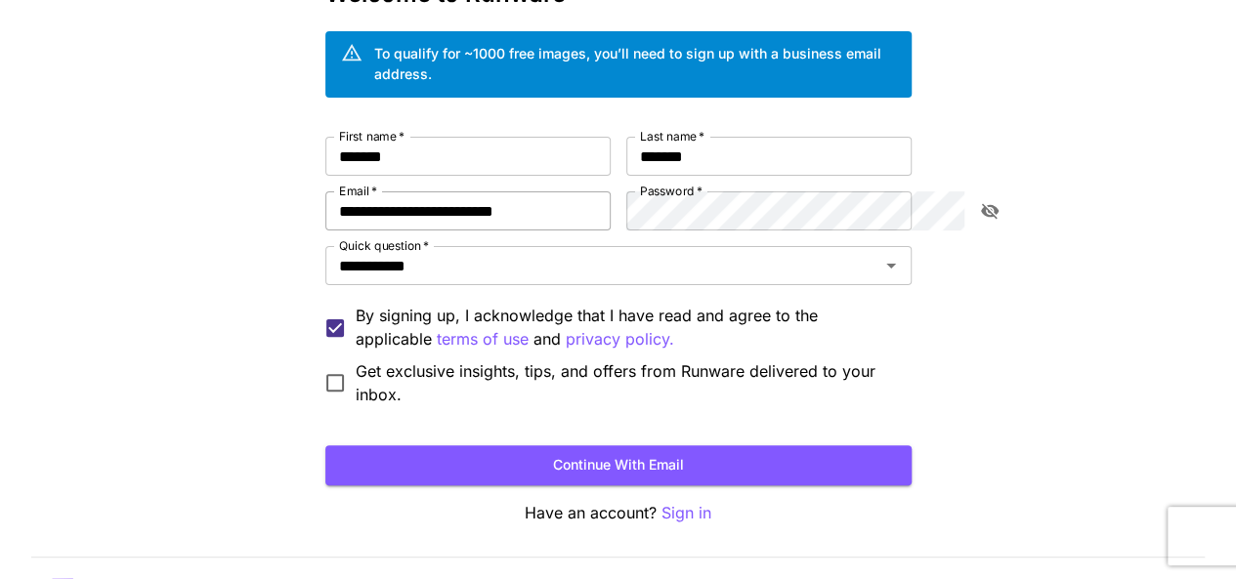
click at [325, 191] on input "**********" at bounding box center [467, 210] width 285 height 39
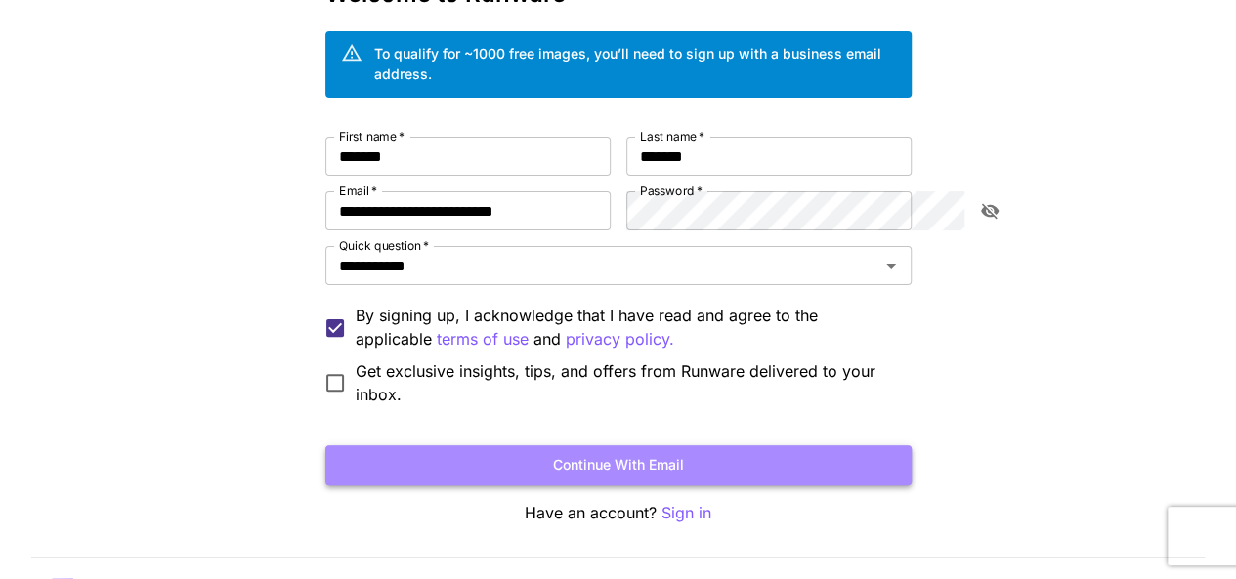
click at [857, 445] on button "Continue with email" at bounding box center [618, 465] width 586 height 40
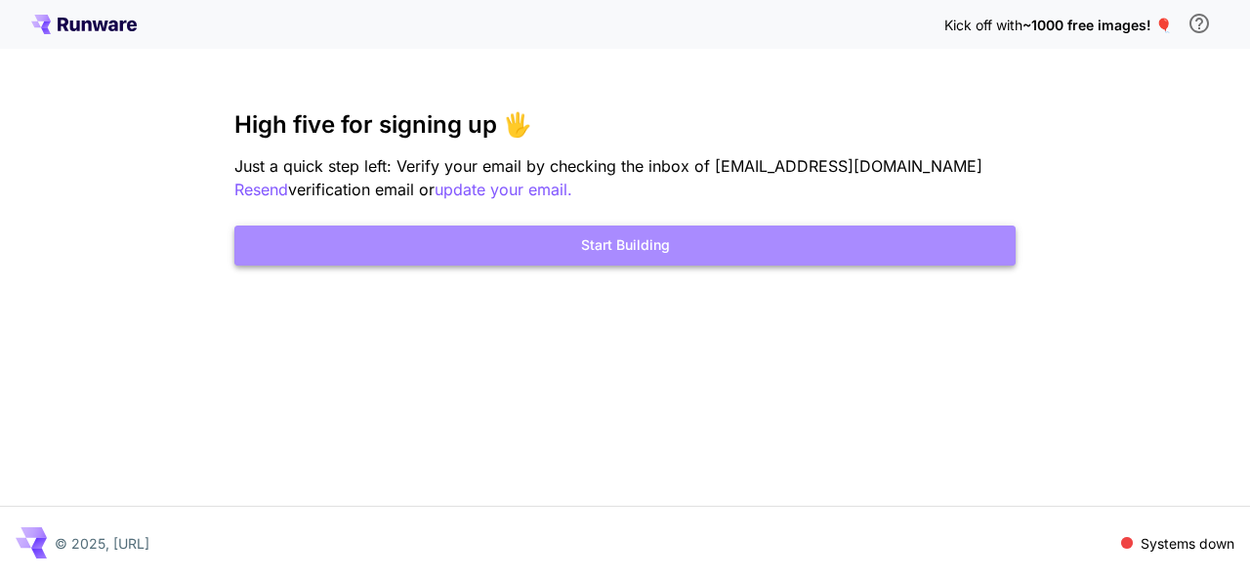
click at [679, 238] on button "Start Building" at bounding box center [624, 246] width 781 height 40
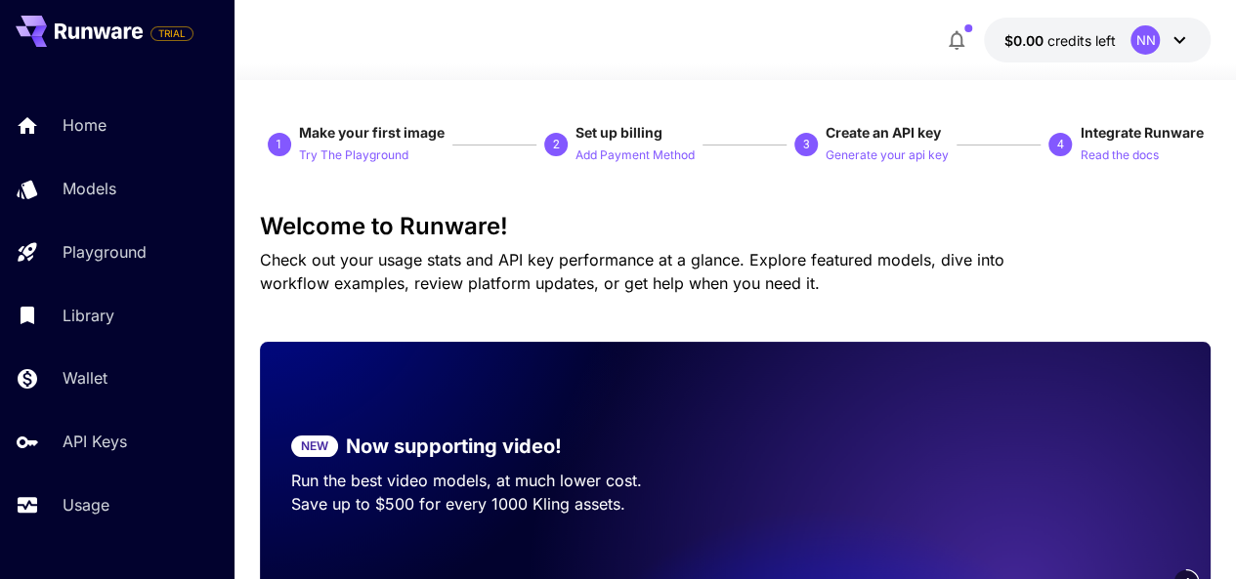
click at [1180, 44] on icon at bounding box center [1178, 39] width 23 height 23
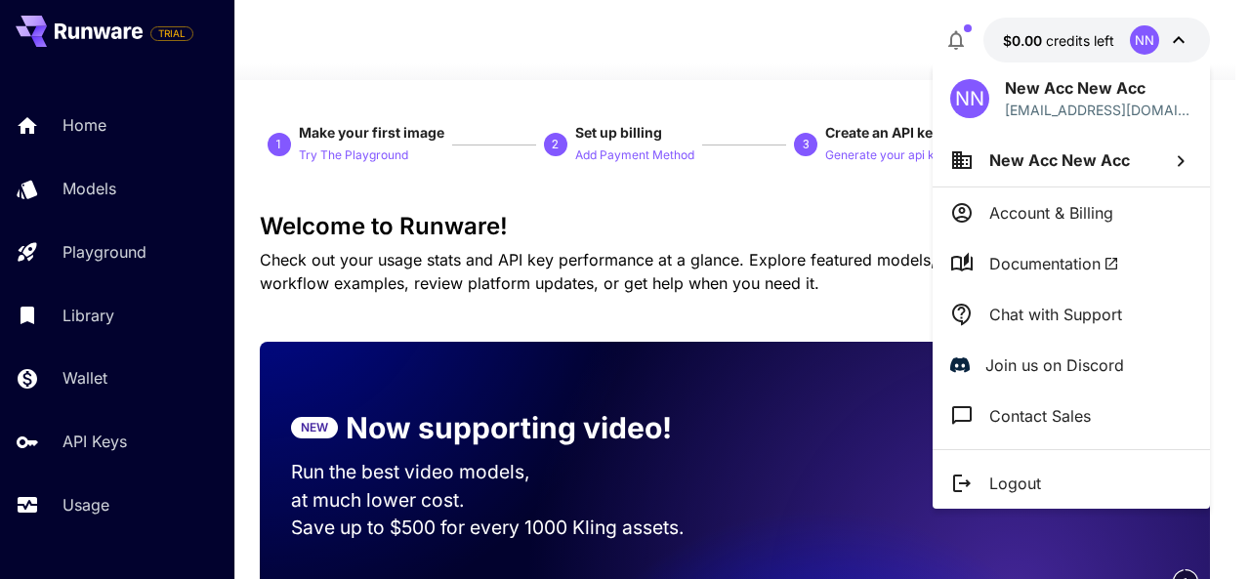
click at [1121, 151] on span "New Acc New Acc" at bounding box center [1060, 160] width 141 height 20
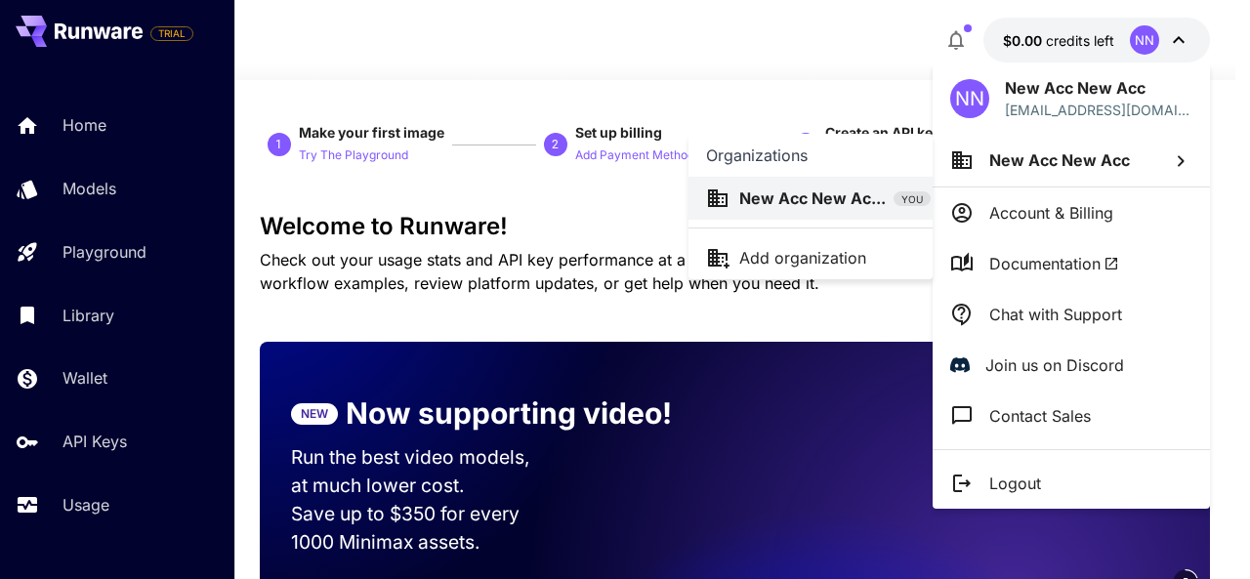
click at [852, 92] on div at bounding box center [625, 289] width 1250 height 579
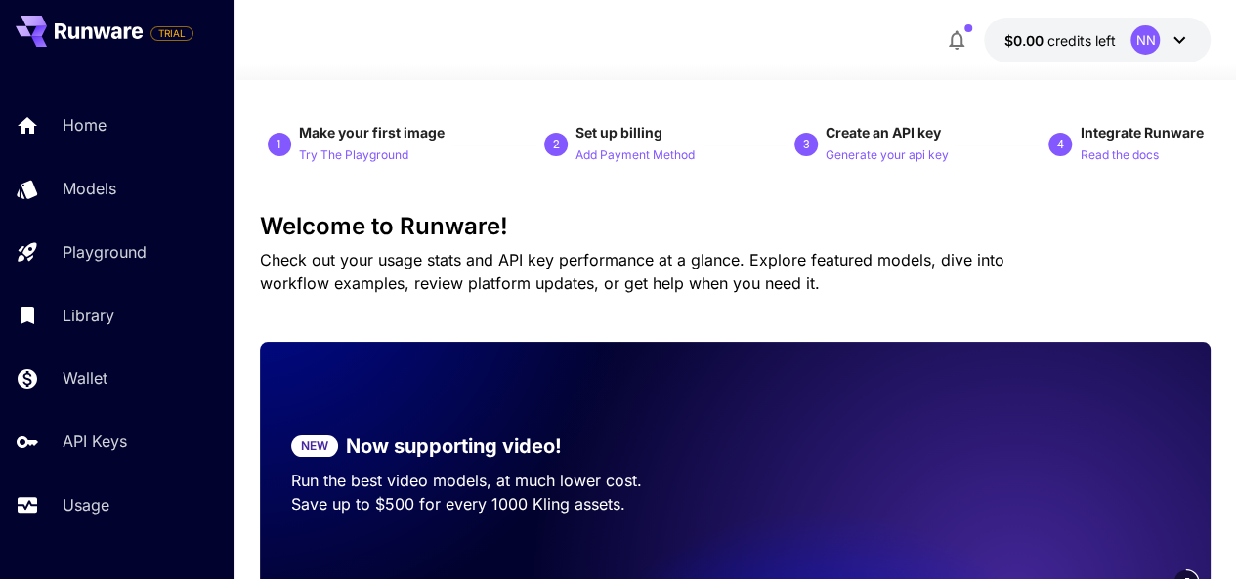
click at [1163, 32] on div "NN" at bounding box center [1160, 39] width 61 height 29
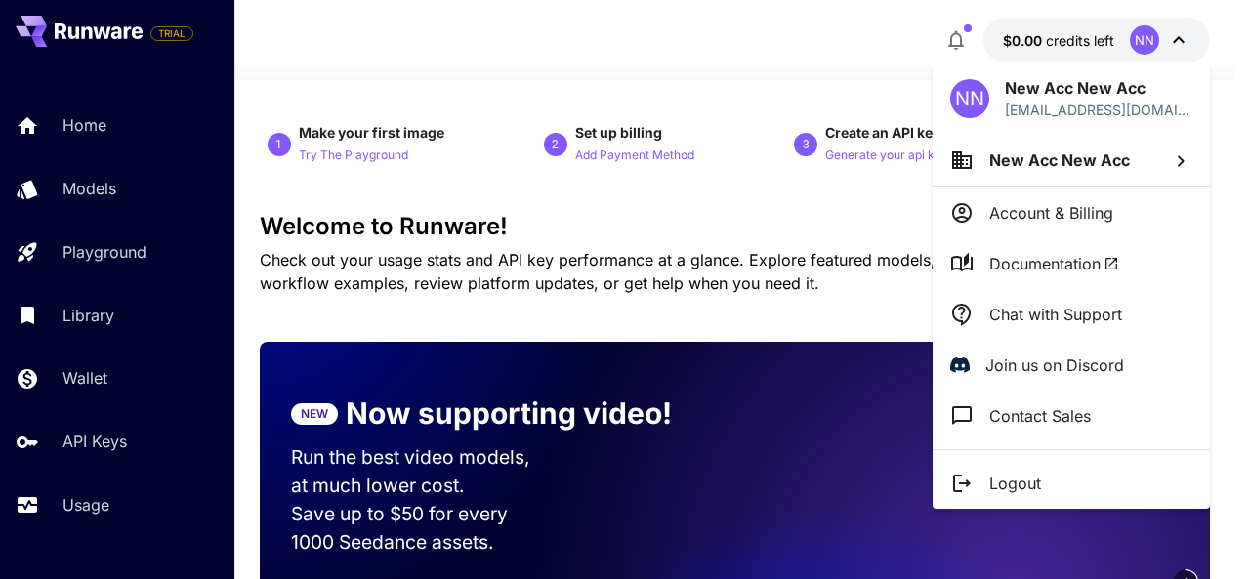
click at [819, 116] on div at bounding box center [625, 289] width 1250 height 579
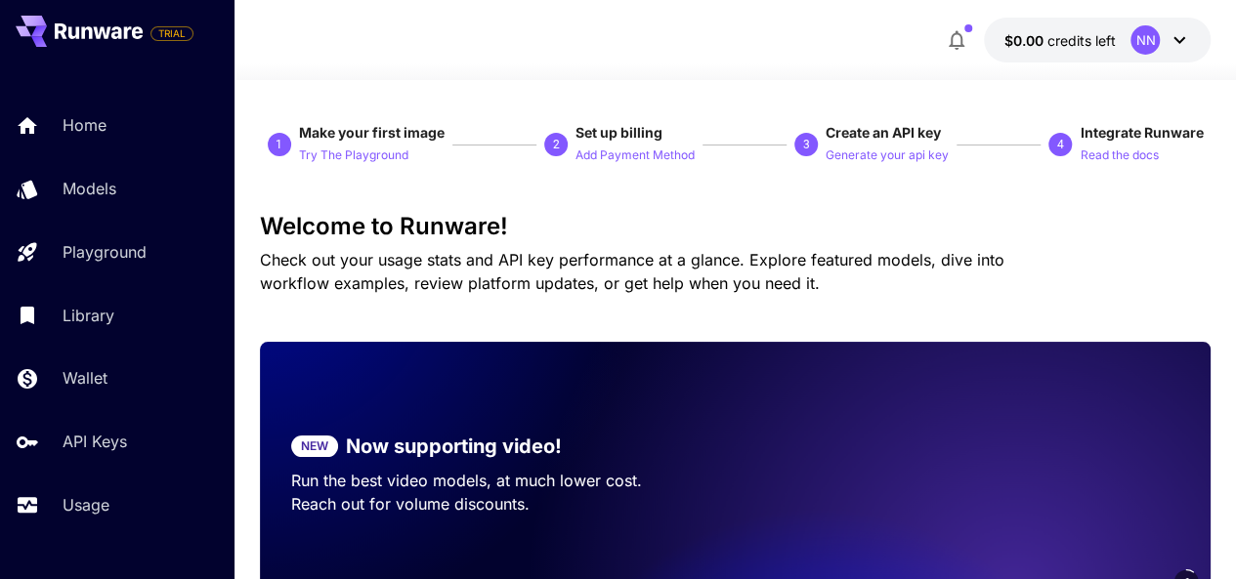
click at [1180, 38] on icon at bounding box center [1178, 39] width 23 height 23
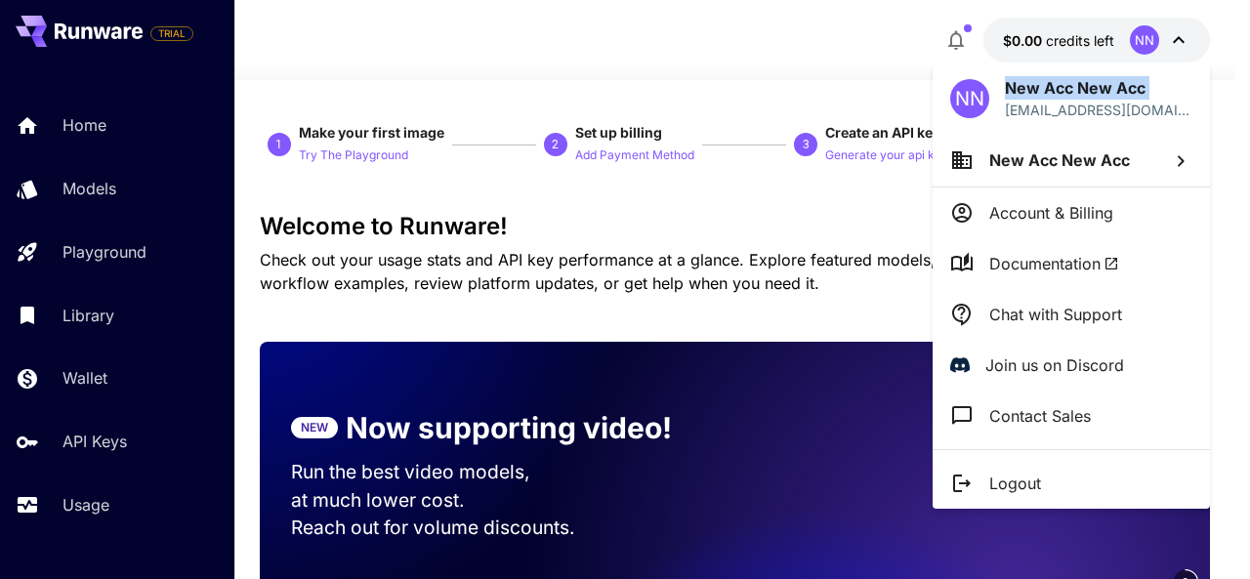
drag, startPoint x: 1006, startPoint y: 106, endPoint x: 1226, endPoint y: 116, distance: 220.0
click at [313, 116] on div "NN New Acc New Acc [EMAIL_ADDRESS][DOMAIN_NAME] New Acc New Acc Account & Billi…" at bounding box center [156, 289] width 313 height 579
click at [819, 101] on div at bounding box center [625, 289] width 1250 height 579
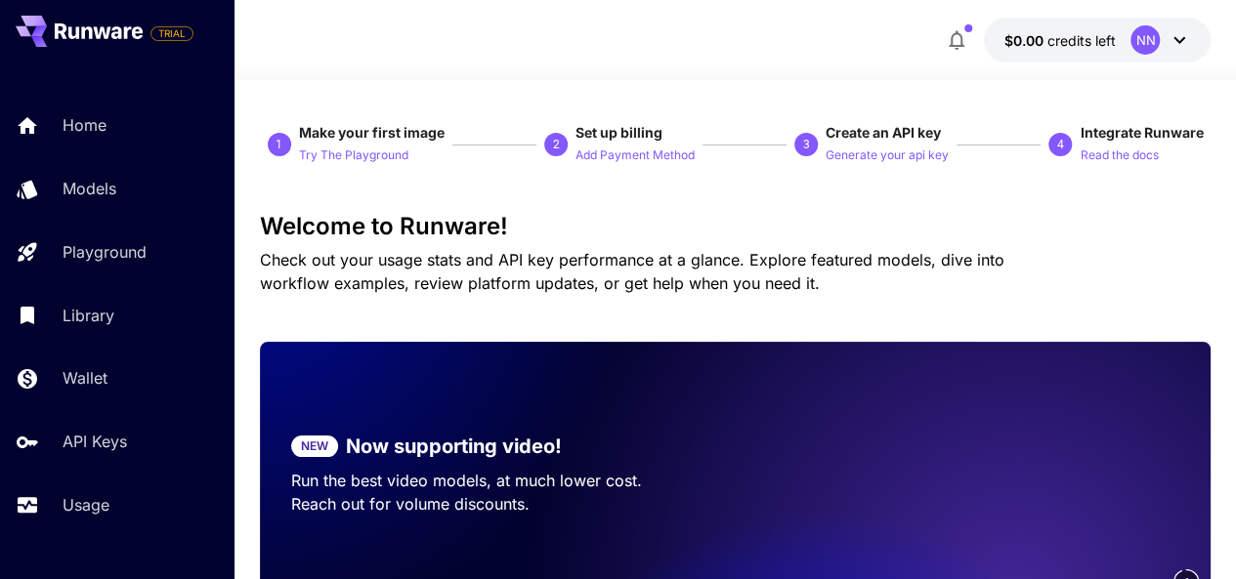
click at [1172, 59] on div at bounding box center [734, 68] width 1001 height 23
click at [1184, 23] on button "$0.00 credits left NN" at bounding box center [1097, 40] width 227 height 45
